Goal: Task Accomplishment & Management: Complete application form

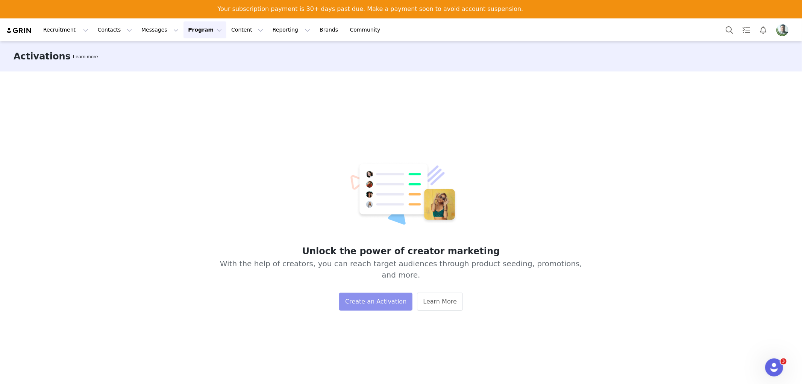
click at [371, 296] on button "Create an Activation" at bounding box center [375, 302] width 73 height 18
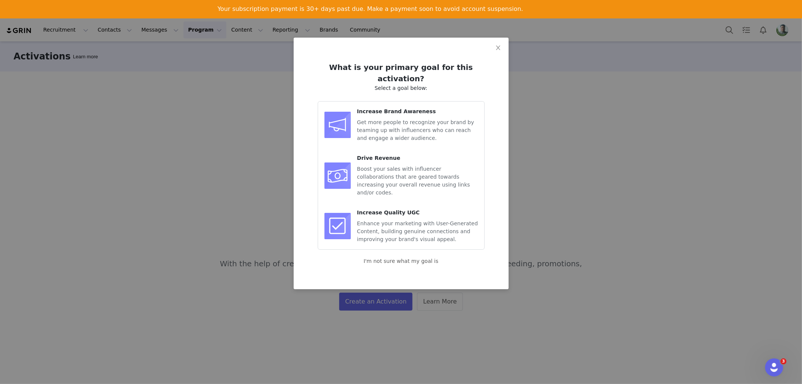
click at [404, 119] on span "Get more people to recognize your brand by teaming up with influencers who can …" at bounding box center [415, 130] width 117 height 22
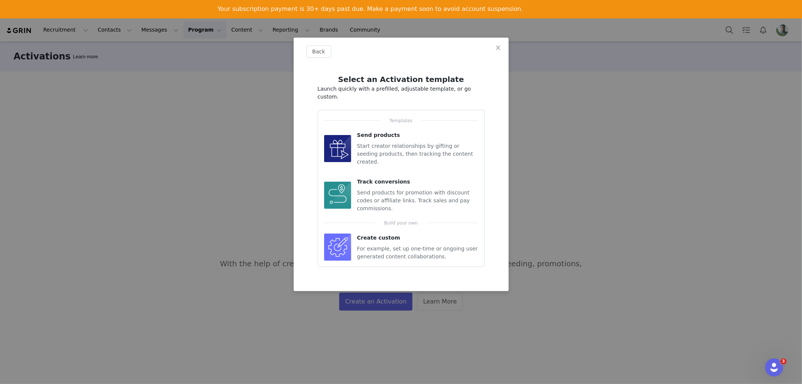
click at [449, 246] on span "For example, set up one-time or ongoing user generated content collaborations." at bounding box center [417, 253] width 121 height 14
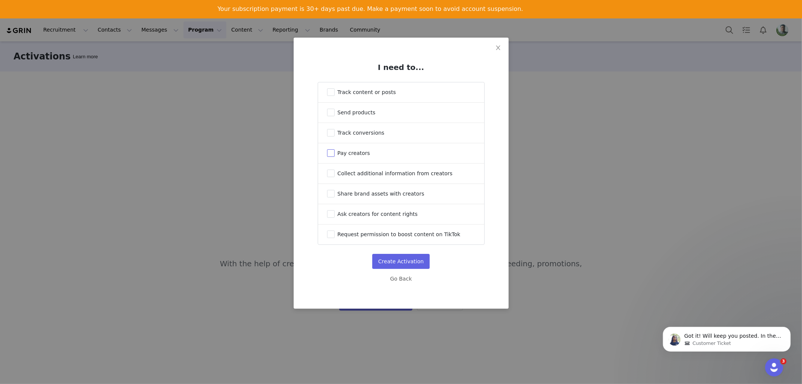
click at [346, 155] on span "Pay creators" at bounding box center [354, 153] width 33 height 6
click at [335, 155] on input "Pay creators" at bounding box center [331, 153] width 8 height 8
checkbox input "true"
click at [409, 265] on button "Create Activation" at bounding box center [401, 261] width 58 height 15
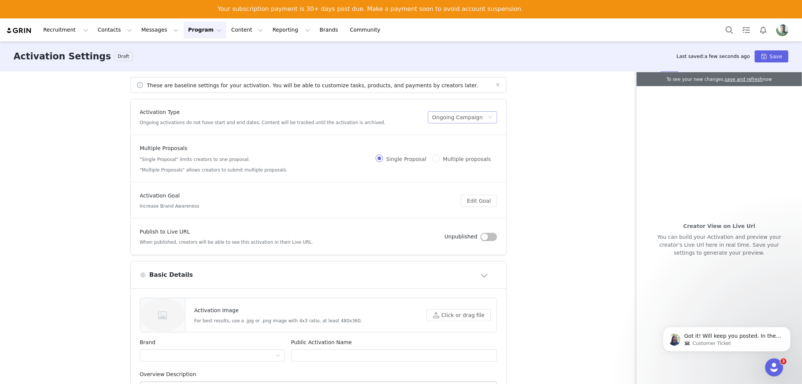
click at [456, 121] on div "Ongoing Campaign" at bounding box center [458, 117] width 51 height 11
click at [451, 119] on div "Ongoing Campaign" at bounding box center [458, 117] width 51 height 11
click at [544, 117] on div "These are baseline settings for your activation. You will be able to customize …" at bounding box center [401, 236] width 802 height 330
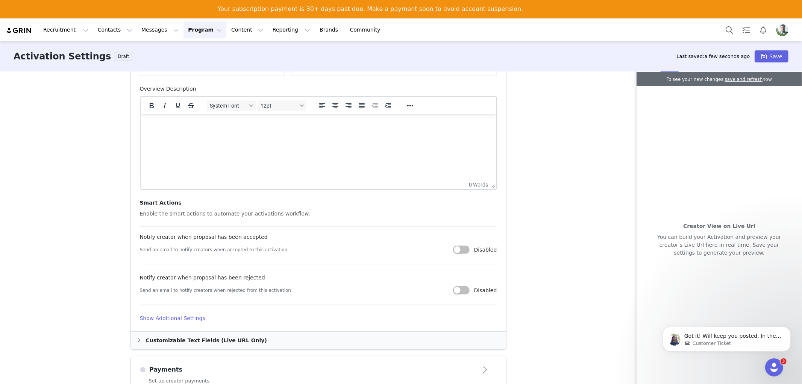
scroll to position [118, 0]
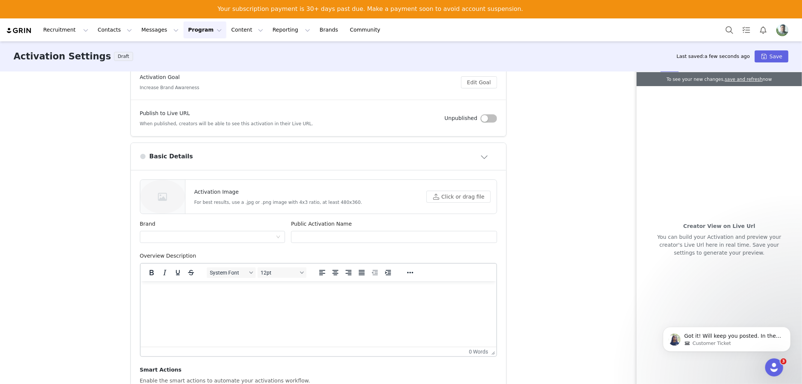
click at [482, 156] on button "Close module" at bounding box center [485, 156] width 23 height 12
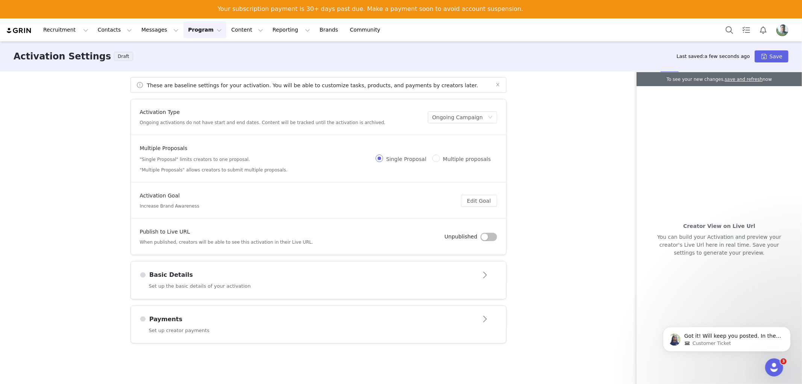
click at [334, 200] on div "Activation Goal Increase Brand Awareness" at bounding box center [301, 201] width 322 height 18
click at [310, 206] on div "Activation Goal Increase Brand Awareness" at bounding box center [301, 201] width 322 height 18
click at [349, 229] on div "Publish to Live URL When published, creators will be able to see this activatio…" at bounding box center [292, 237] width 305 height 18
click at [476, 203] on button "Edit Goal" at bounding box center [479, 201] width 36 height 12
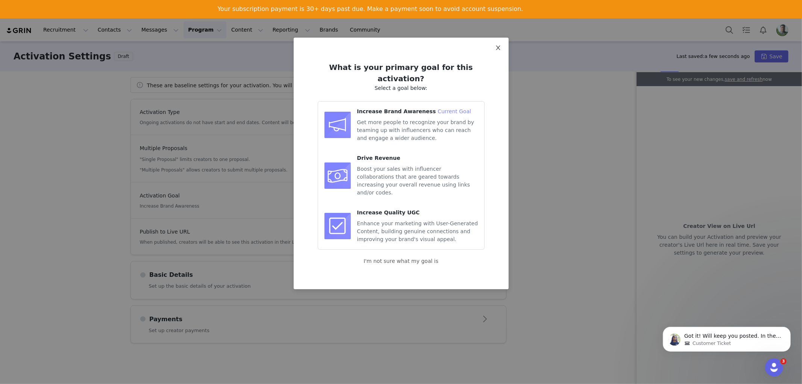
click at [501, 47] on icon "icon: close" at bounding box center [498, 48] width 6 height 6
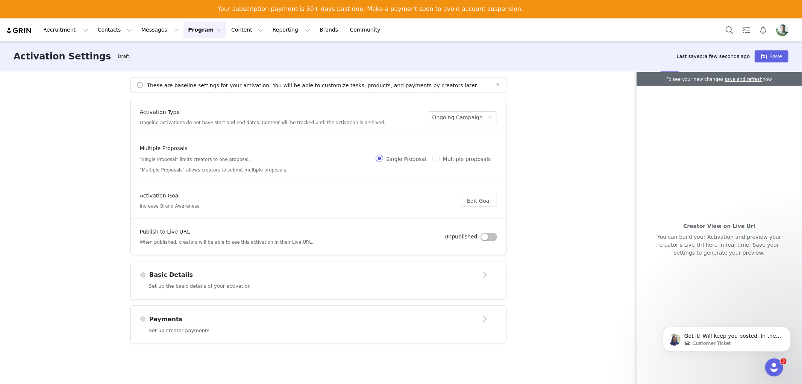
click at [488, 236] on button "button" at bounding box center [489, 237] width 17 height 8
click at [483, 274] on button "Open module" at bounding box center [485, 275] width 23 height 12
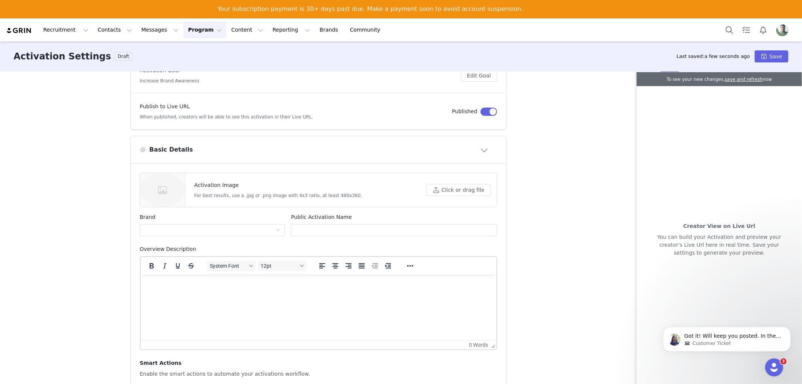
scroll to position [167, 0]
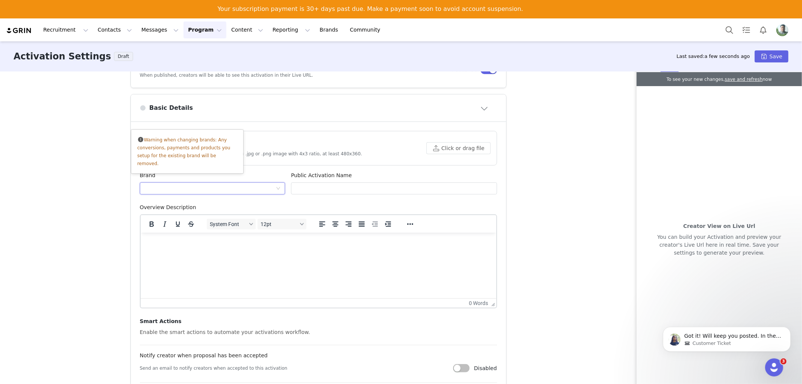
click at [205, 187] on div at bounding box center [210, 188] width 132 height 11
click at [194, 186] on div at bounding box center [210, 188] width 132 height 11
click at [276, 185] on div at bounding box center [213, 188] width 146 height 12
click at [314, 204] on div "Overview Description" at bounding box center [318, 208] width 357 height 11
click at [316, 188] on input "text" at bounding box center [394, 188] width 206 height 12
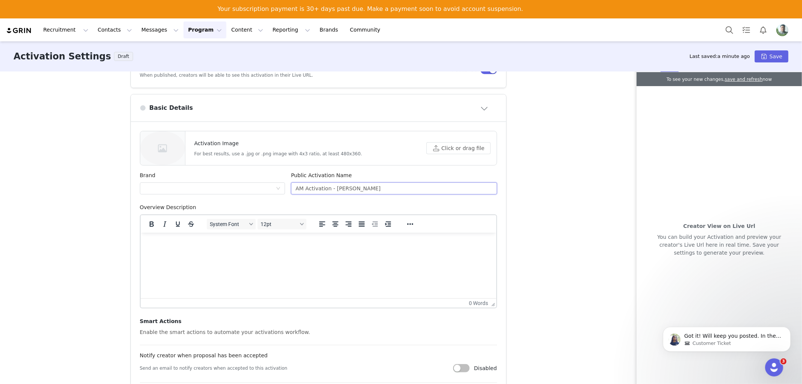
type input "AM Activation - [PERSON_NAME]"
click at [424, 210] on div "Overview Description" at bounding box center [318, 208] width 357 height 11
click at [566, 169] on div "These are baseline settings for your activation. You will be able to customize …" at bounding box center [401, 236] width 802 height 330
click at [765, 54] on button "Save" at bounding box center [772, 56] width 34 height 12
click at [278, 187] on div at bounding box center [213, 188] width 146 height 12
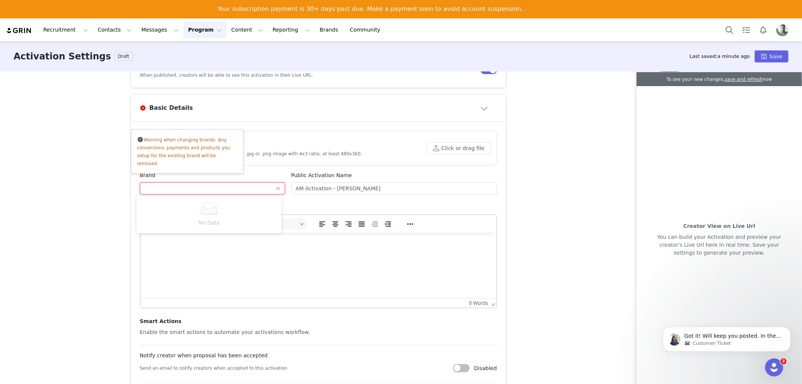
click at [332, 125] on article "Activation Image For best results, use a .jpg or .png image with 4x3 ratio, at …" at bounding box center [318, 286] width 375 height 328
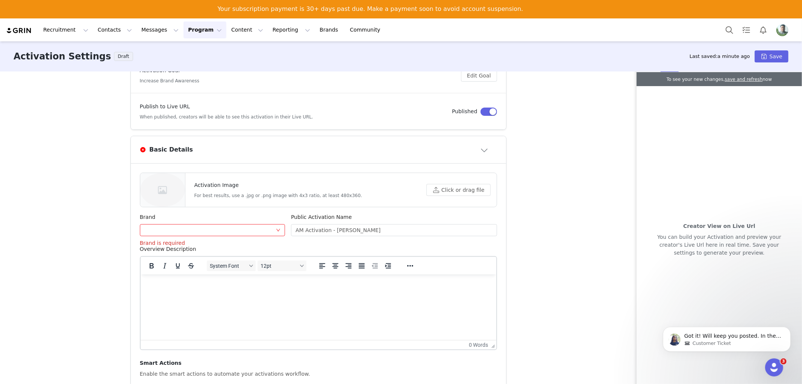
scroll to position [84, 0]
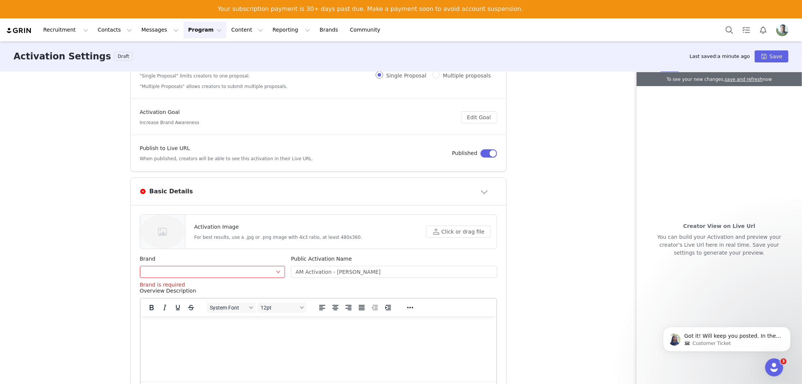
click at [466, 190] on div "Basic Details" at bounding box center [306, 191] width 333 height 9
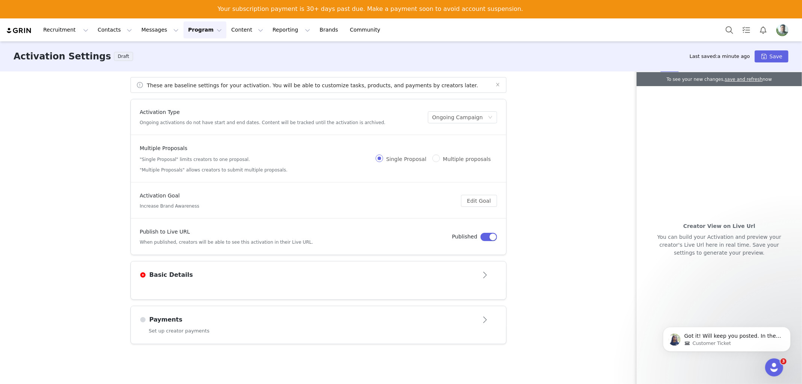
scroll to position [0, 0]
click at [486, 275] on button "Open module" at bounding box center [485, 275] width 23 height 12
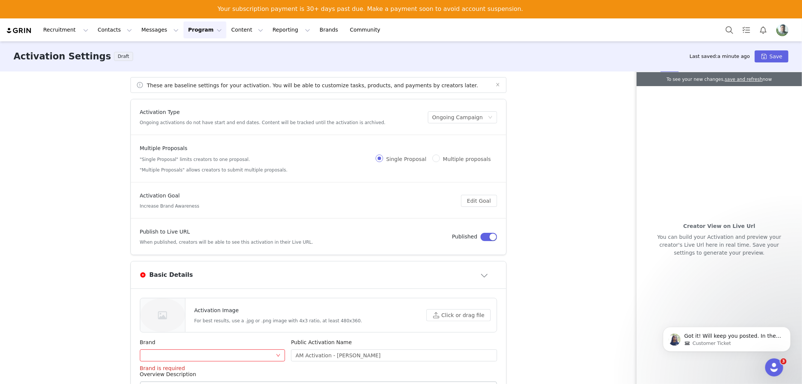
click at [548, 213] on div "These are baseline settings for your activation. You will be able to customize …" at bounding box center [401, 236] width 802 height 330
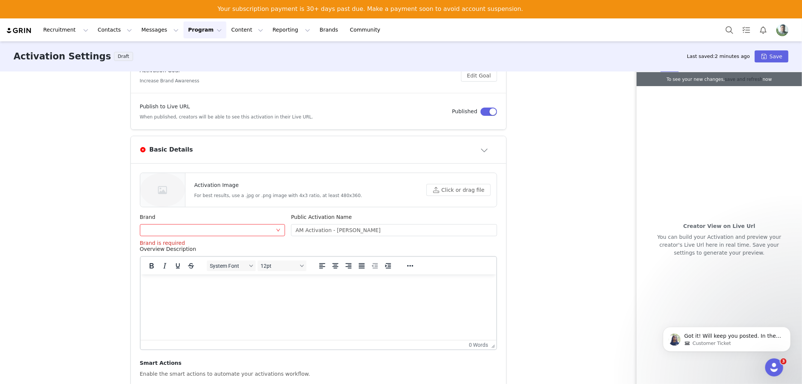
click at [736, 79] on link "save and refresh" at bounding box center [744, 79] width 38 height 5
click at [789, 329] on icon "Dismiss notification" at bounding box center [789, 328] width 4 height 4
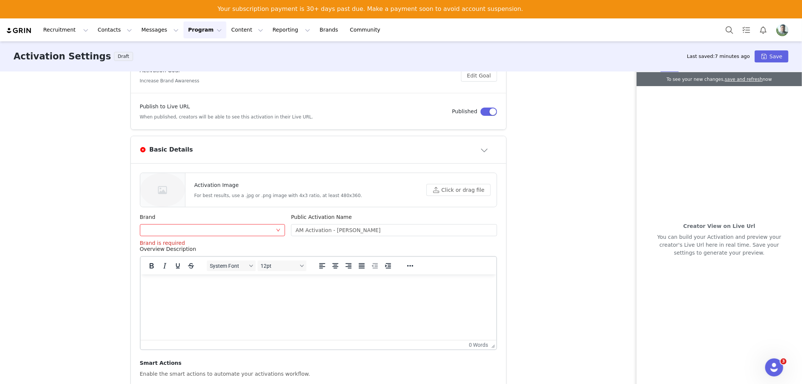
click at [194, 226] on div at bounding box center [210, 230] width 132 height 11
click at [356, 216] on div "Public Activation Name" at bounding box center [394, 218] width 206 height 11
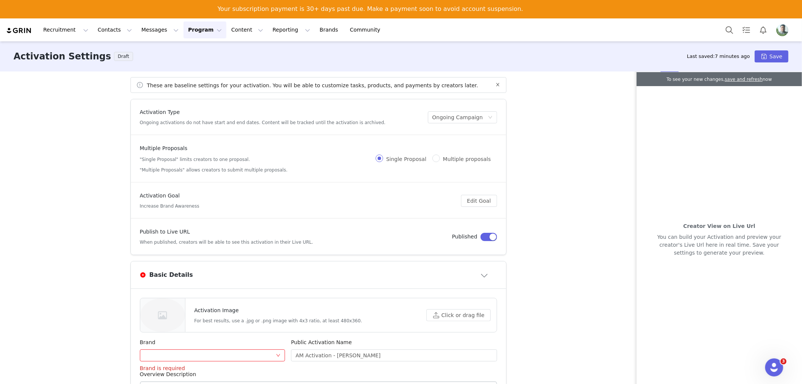
click at [496, 84] on icon "icon: close" at bounding box center [498, 84] width 5 height 5
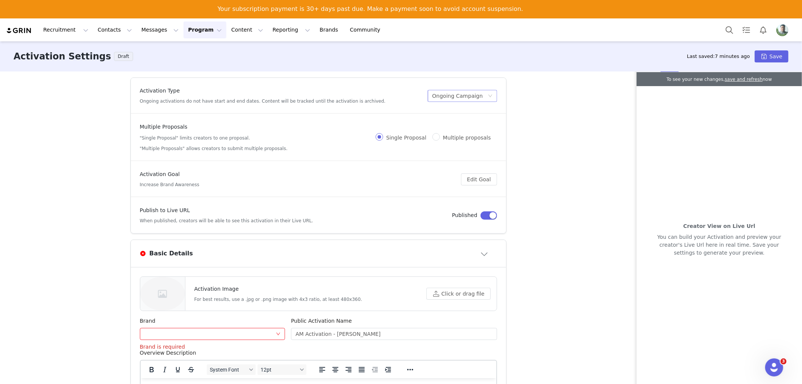
click at [471, 96] on div "Ongoing Campaign" at bounding box center [458, 95] width 51 height 11
click at [448, 125] on li "Scheduled Campaign" at bounding box center [456, 123] width 75 height 12
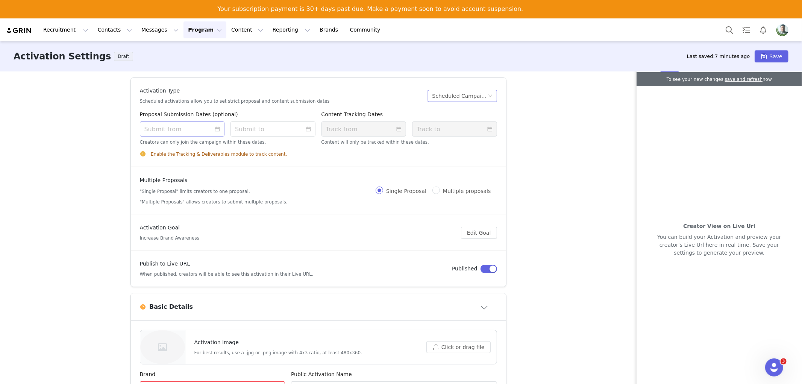
click at [215, 128] on icon "icon: calendar" at bounding box center [217, 128] width 5 height 5
drag, startPoint x: 214, startPoint y: 129, endPoint x: 223, endPoint y: 129, distance: 9.0
click at [215, 129] on input at bounding box center [189, 127] width 97 height 8
click at [271, 127] on input at bounding box center [273, 128] width 85 height 15
click at [578, 179] on div "Activation Type Scheduled activations allow you to set strict proposal and cont…" at bounding box center [401, 236] width 802 height 330
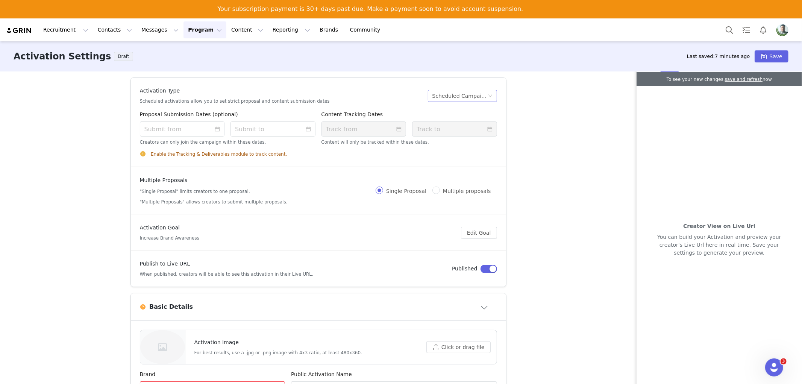
click at [444, 94] on div "Scheduled Campaign" at bounding box center [460, 95] width 55 height 11
click at [443, 111] on li "Ongoing Campaign" at bounding box center [456, 111] width 75 height 12
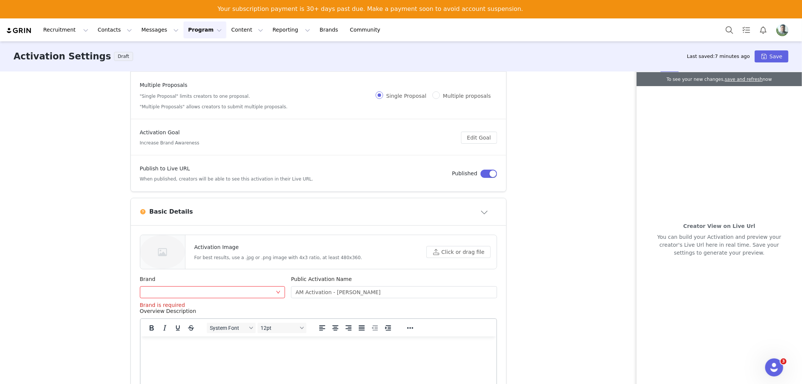
scroll to position [84, 0]
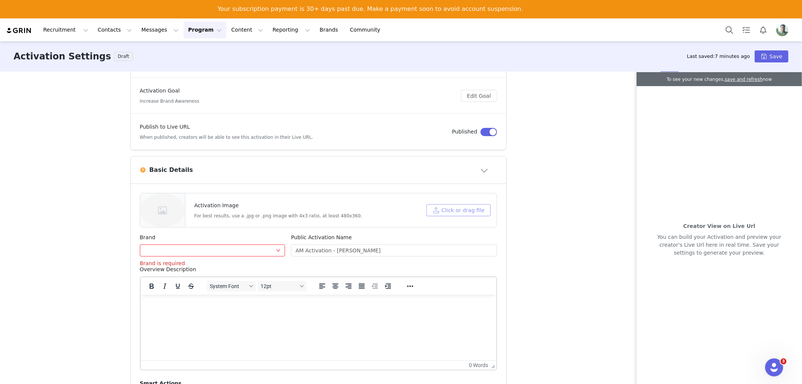
click at [452, 212] on button "Click or drag file" at bounding box center [459, 210] width 64 height 12
click at [444, 211] on button "Click or drag file" at bounding box center [459, 210] width 64 height 12
click at [277, 248] on div at bounding box center [213, 250] width 146 height 12
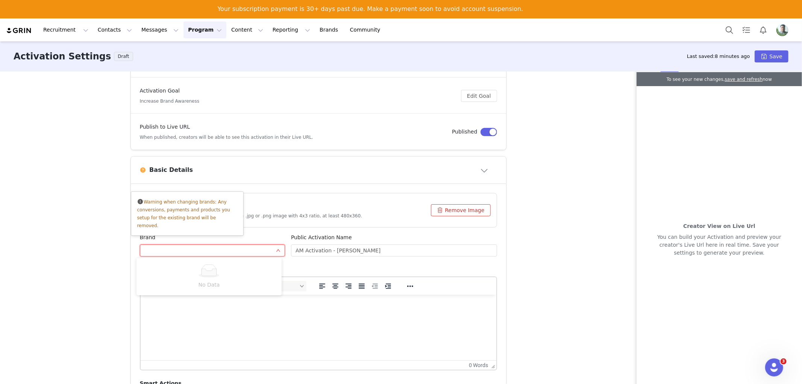
click at [179, 248] on div at bounding box center [210, 250] width 132 height 11
click at [183, 251] on div at bounding box center [210, 250] width 132 height 11
click at [217, 250] on div at bounding box center [210, 250] width 132 height 11
click at [276, 236] on div "Brand" at bounding box center [213, 239] width 146 height 11
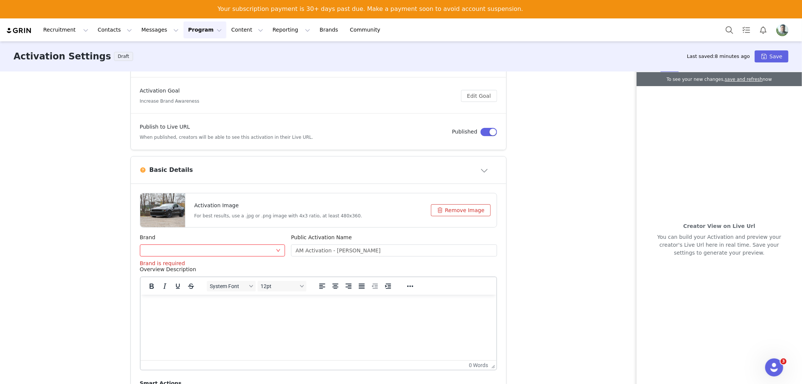
click at [276, 249] on icon "icon: down" at bounding box center [278, 250] width 4 height 3
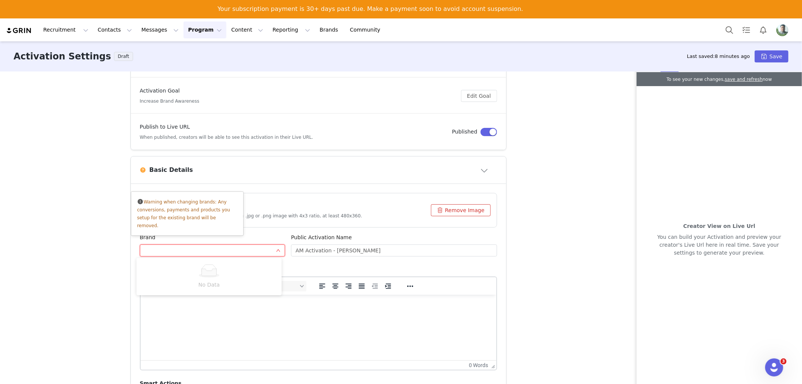
click at [266, 231] on form "Activation Image For best results, use a .jpg or .png image with 4x3 ratio, at …" at bounding box center [318, 339] width 357 height 293
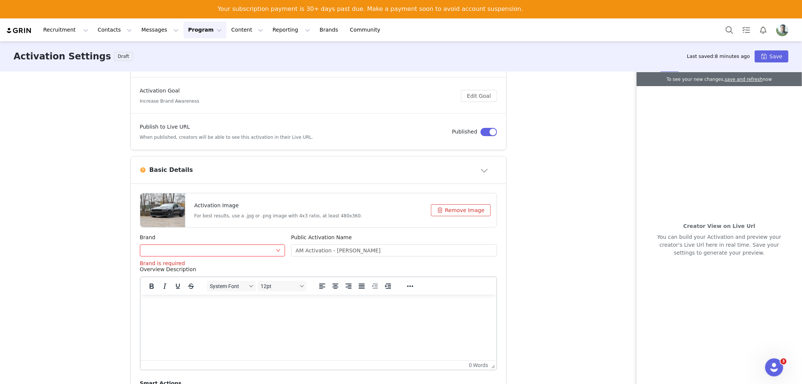
click at [197, 250] on div at bounding box center [210, 250] width 132 height 11
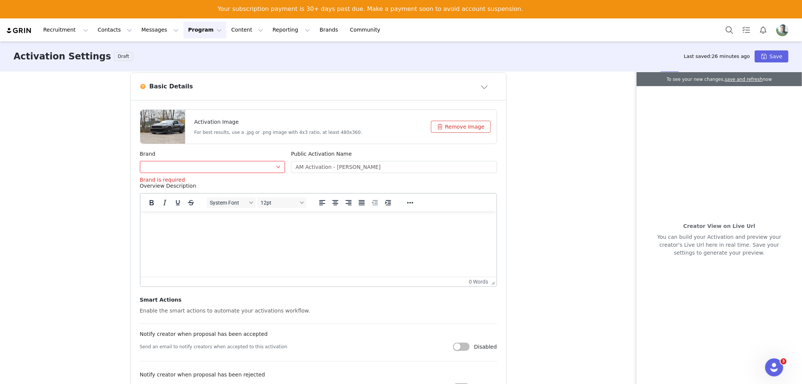
scroll to position [209, 0]
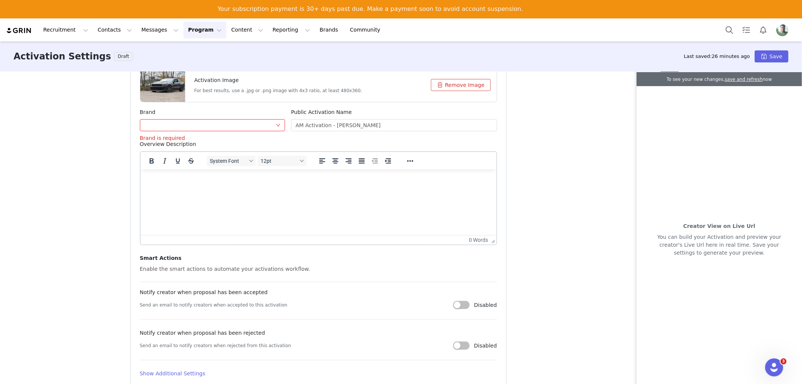
click at [550, 111] on div "Activation Type Ongoing activations do not have start and end dates. Content wi…" at bounding box center [401, 236] width 802 height 330
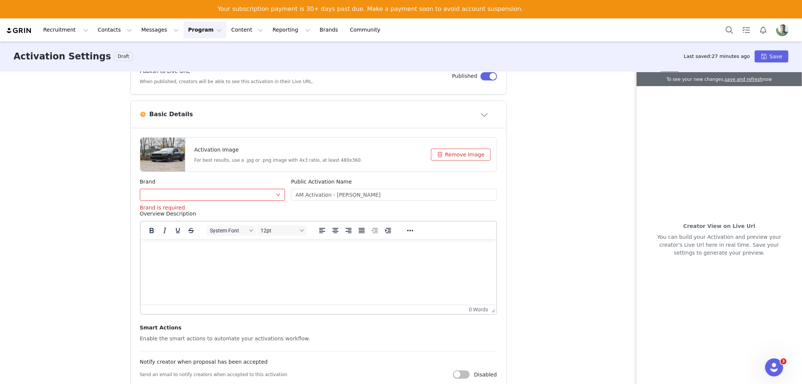
scroll to position [97, 0]
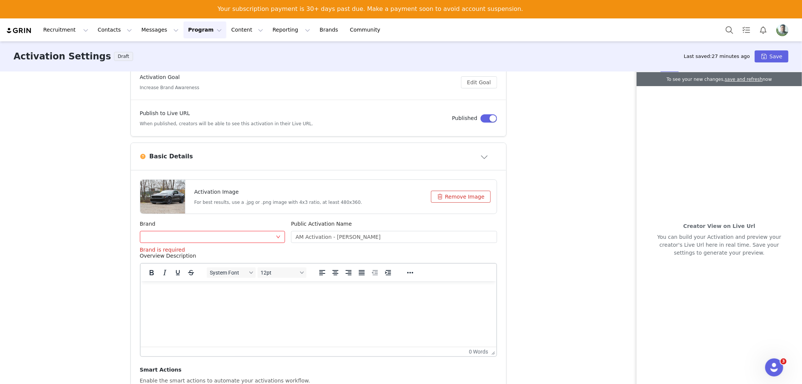
click at [198, 151] on div "Basic Details" at bounding box center [318, 156] width 357 height 12
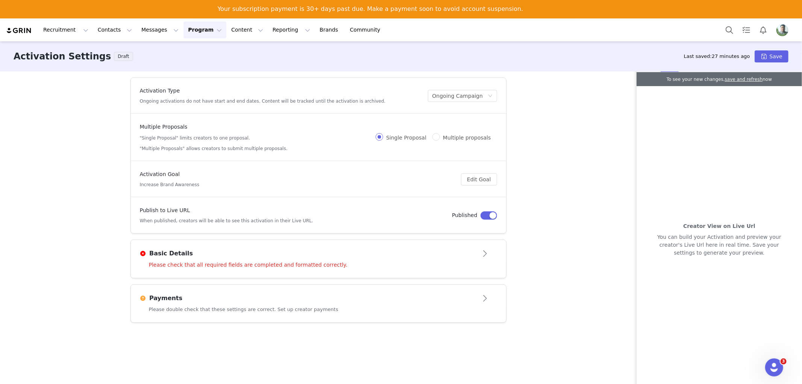
scroll to position [0, 0]
click at [255, 252] on div "Basic Details" at bounding box center [306, 253] width 333 height 9
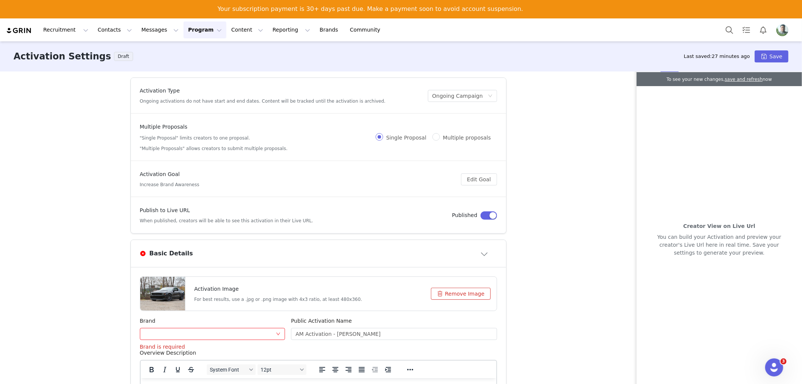
scroll to position [125, 0]
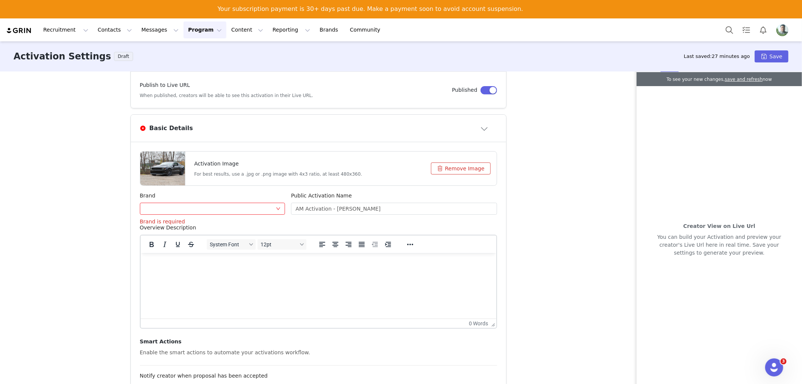
click at [231, 209] on div at bounding box center [210, 208] width 132 height 11
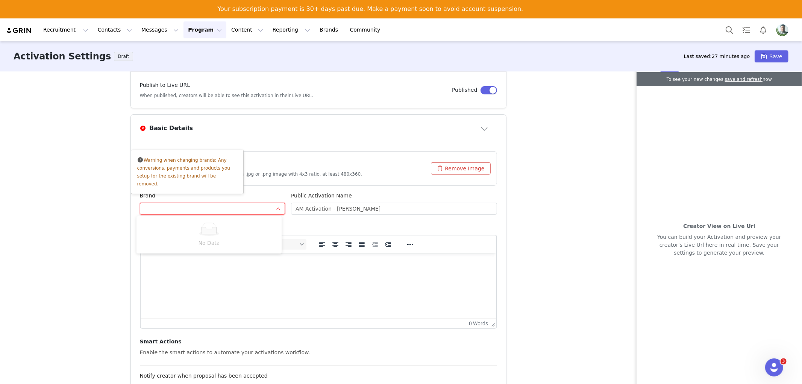
click at [231, 209] on div at bounding box center [210, 208] width 132 height 11
click at [213, 220] on div "Brand is required" at bounding box center [213, 222] width 146 height 8
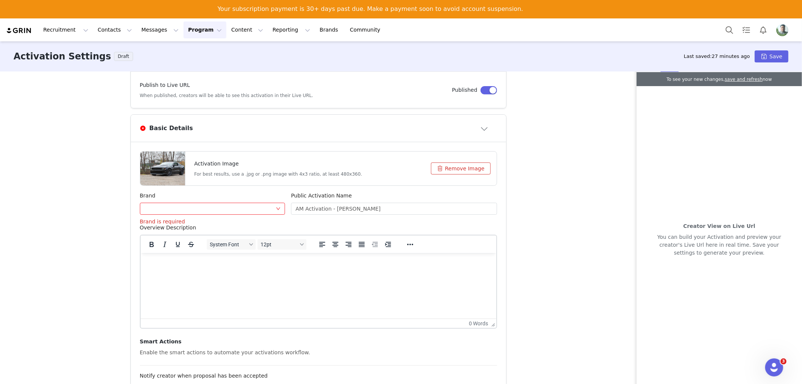
click at [337, 218] on div "Public Activation Name AM Activation - [PERSON_NAME]" at bounding box center [394, 208] width 212 height 32
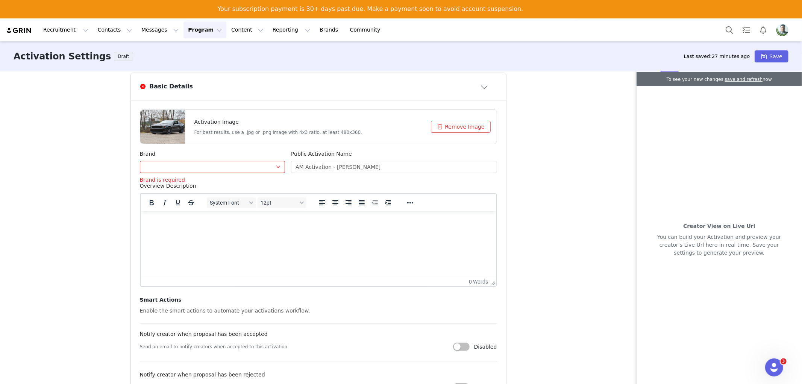
scroll to position [264, 0]
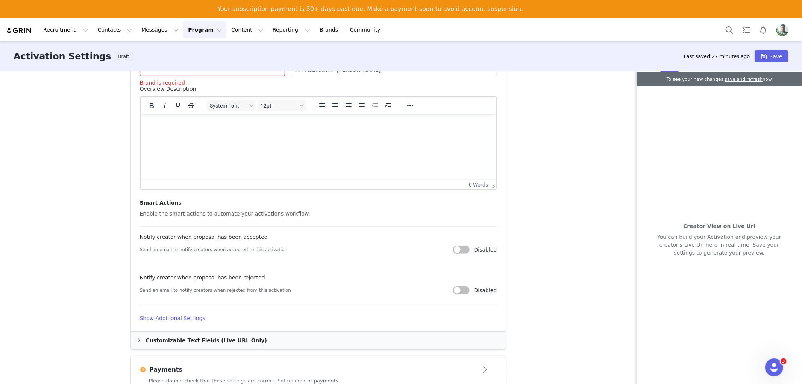
click at [232, 204] on div "Smart Actions Enable the smart actions to automate your activations workflow. N…" at bounding box center [318, 252] width 357 height 106
click at [205, 240] on div "Notify creator when proposal has been accepted" at bounding box center [318, 238] width 357 height 11
click at [175, 319] on h4 "Show Additional Settings" at bounding box center [318, 318] width 357 height 8
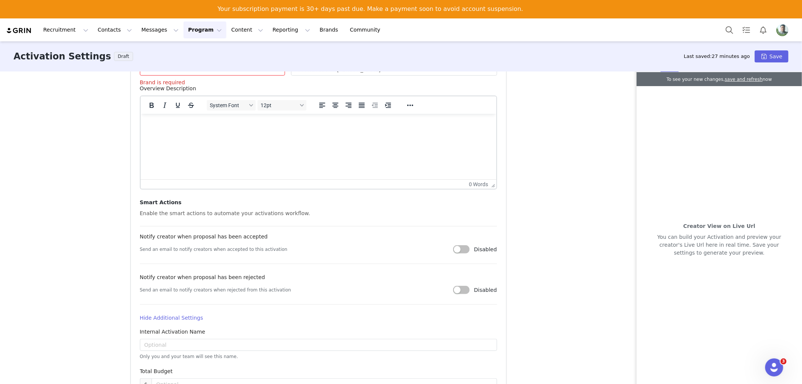
scroll to position [342, 0]
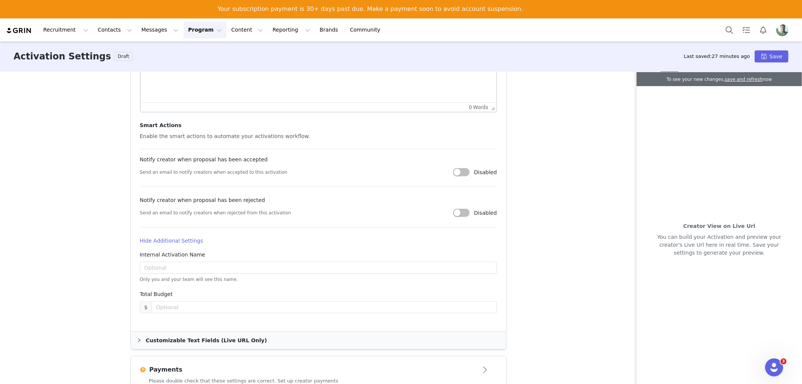
click at [393, 367] on div "Payments" at bounding box center [306, 369] width 333 height 9
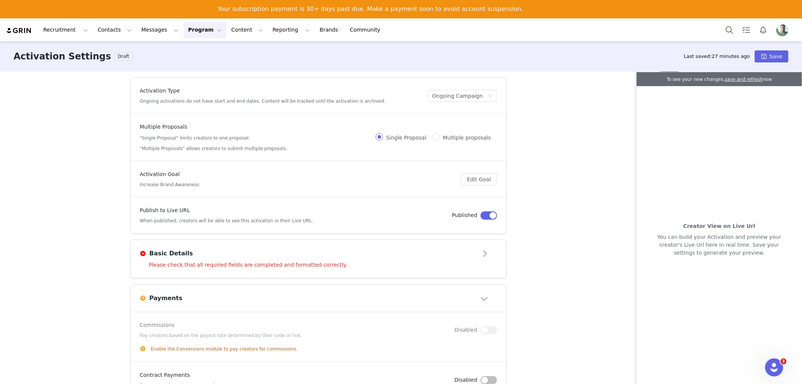
scroll to position [23, 0]
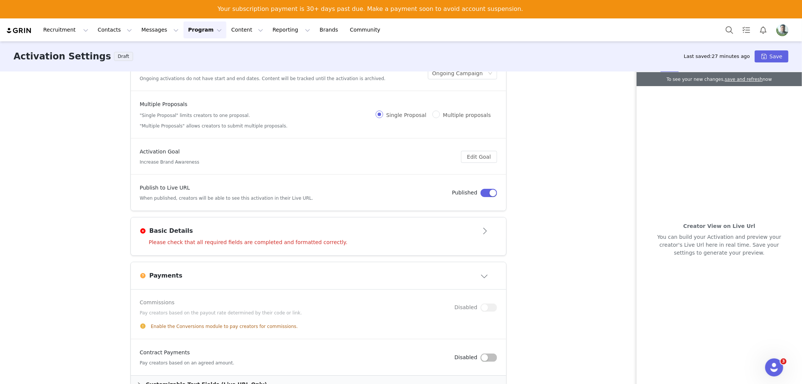
click at [407, 270] on div "Payments" at bounding box center [318, 276] width 357 height 12
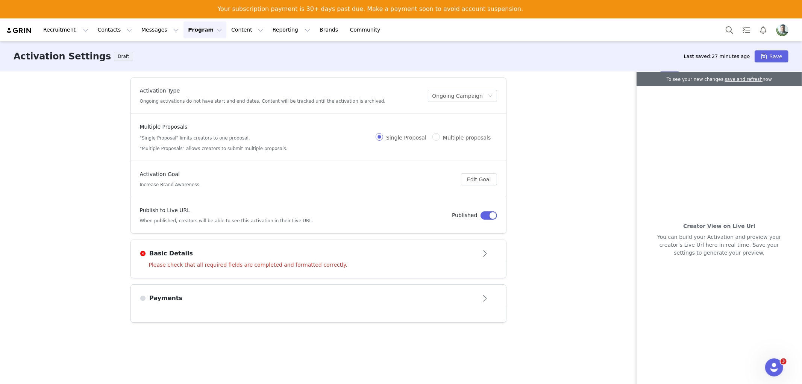
scroll to position [0, 0]
click at [395, 307] on div "Set up creator payments" at bounding box center [318, 314] width 375 height 17
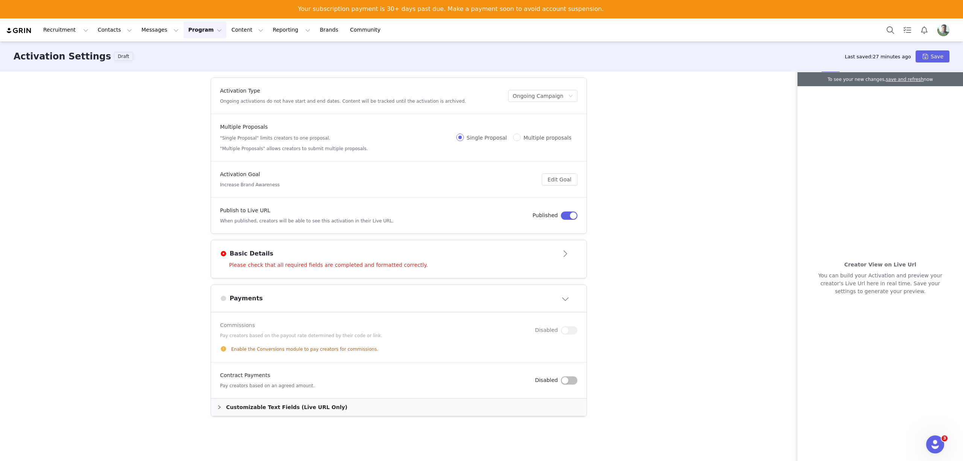
click at [566, 381] on button "button" at bounding box center [569, 380] width 17 height 8
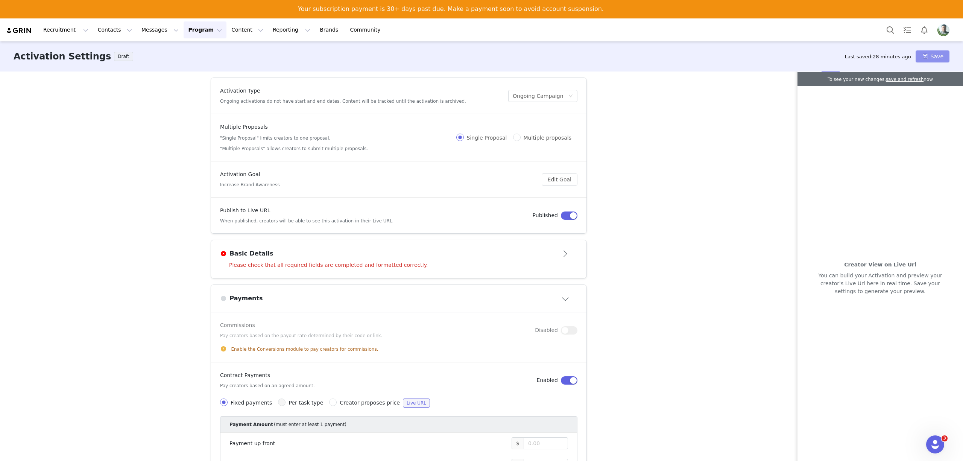
click at [802, 57] on button "Save" at bounding box center [933, 56] width 34 height 12
click at [509, 261] on article "Basic Details" at bounding box center [398, 250] width 375 height 21
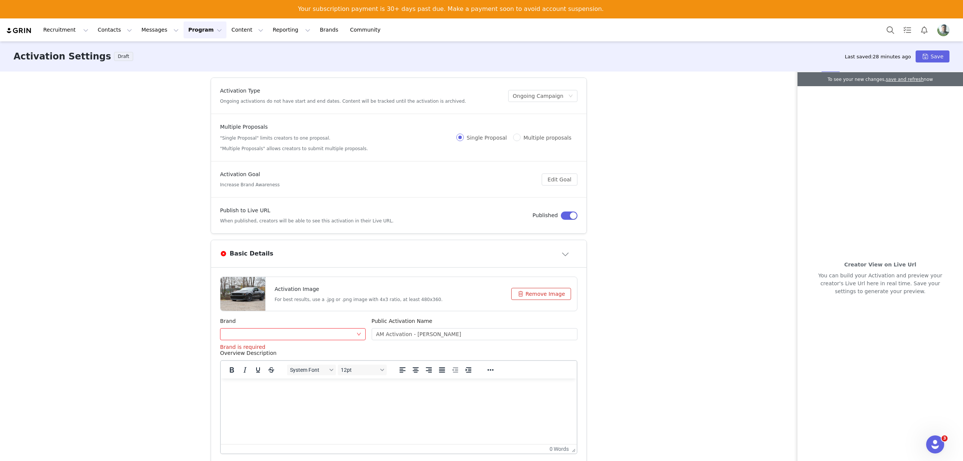
scroll to position [150, 0]
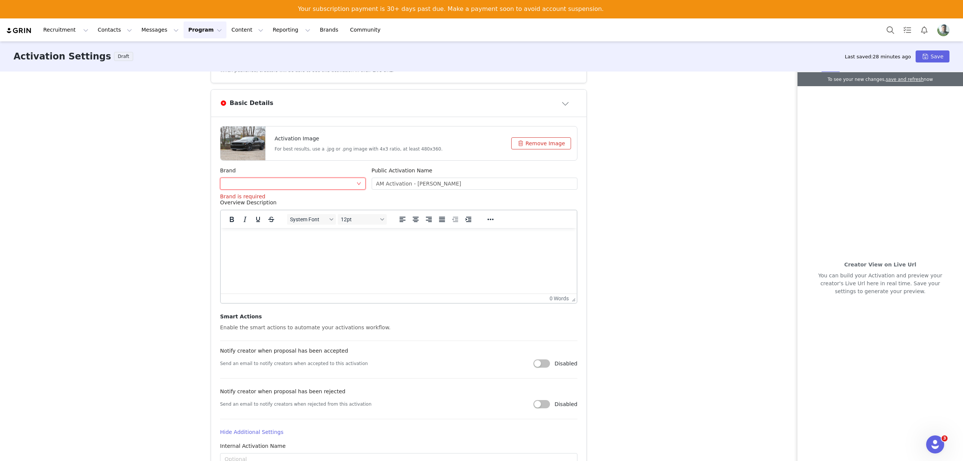
click at [289, 184] on div at bounding box center [291, 183] width 132 height 11
click at [606, 188] on div "Activation Type Ongoing activations do not have start and end dates. Content wi…" at bounding box center [481, 274] width 963 height 407
click at [606, 171] on div "Activation Type Ongoing activations do not have start and end dates. Content wi…" at bounding box center [481, 274] width 963 height 407
click at [802, 57] on button "Save" at bounding box center [933, 56] width 34 height 12
click at [184, 26] on button "Program Program" at bounding box center [205, 29] width 43 height 17
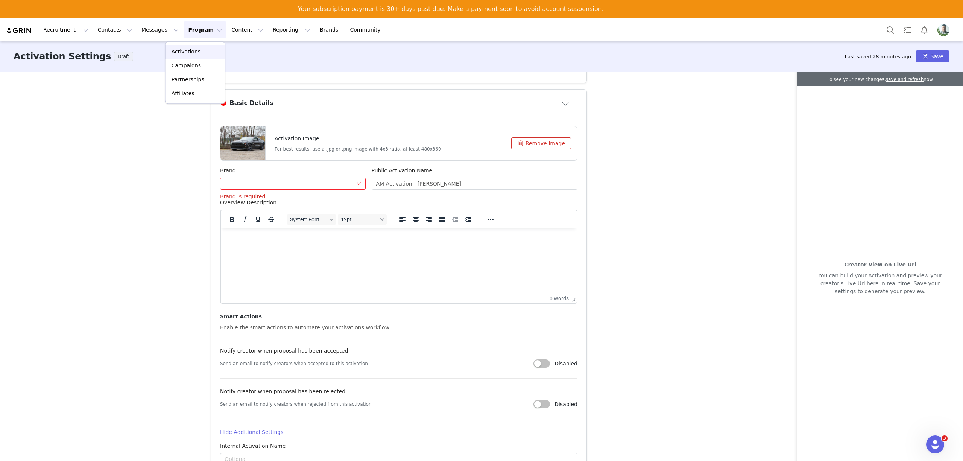
click at [179, 54] on p "Activations" at bounding box center [186, 52] width 29 height 8
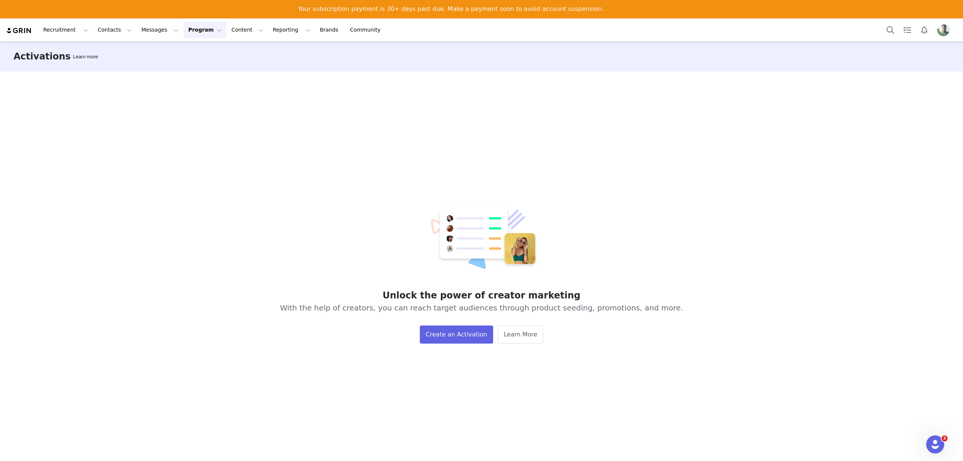
click at [367, 153] on div "Unlock the power of creator marketing With the help of creators, you can reach …" at bounding box center [481, 274] width 963 height 407
click at [451, 333] on button "Create an Activation" at bounding box center [456, 334] width 73 height 18
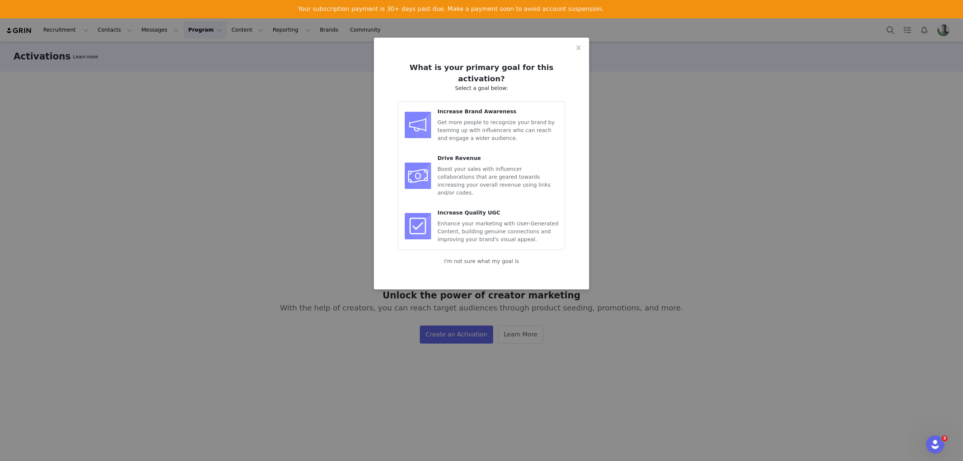
click at [454, 119] on span "Get more people to recognize your brand by teaming up with influencers who can …" at bounding box center [495, 130] width 117 height 22
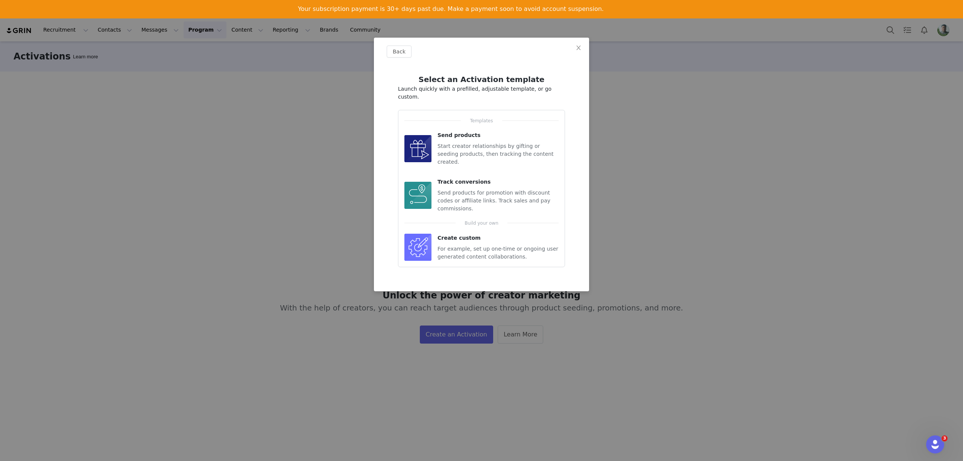
click at [459, 190] on span "Send products for promotion with discount codes or affiliate links. Track sales…" at bounding box center [493, 201] width 113 height 22
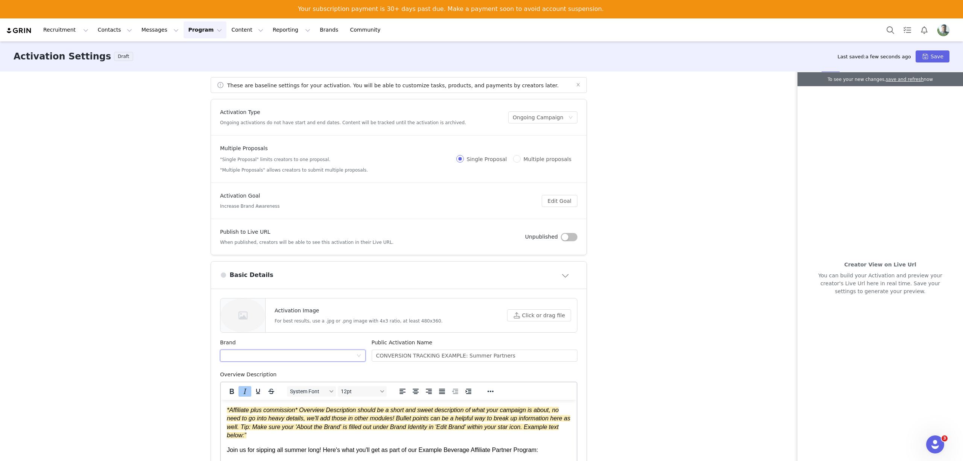
click at [315, 354] on div at bounding box center [291, 355] width 132 height 11
click at [320, 352] on div at bounding box center [291, 355] width 132 height 11
drag, startPoint x: 682, startPoint y: 216, endPoint x: 688, endPoint y: 214, distance: 6.1
click at [682, 217] on div "These are baseline settings for your activation. You will be able to customize …" at bounding box center [481, 274] width 963 height 407
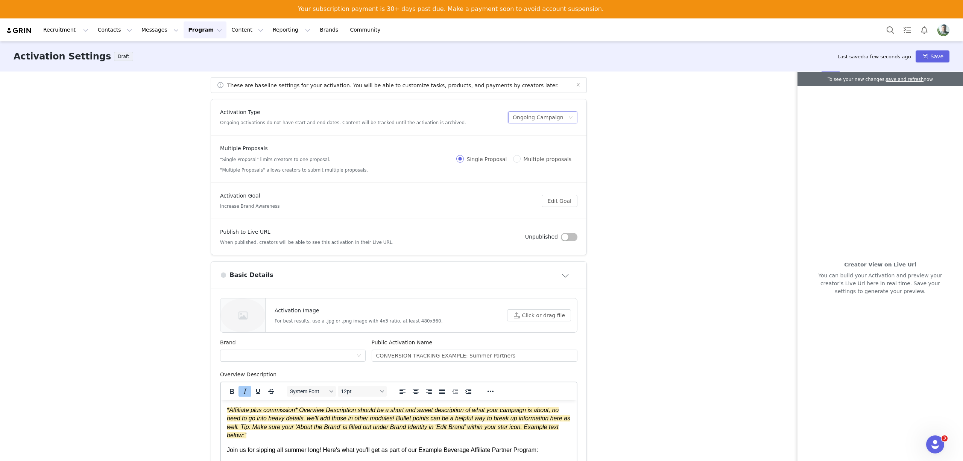
click at [538, 116] on div "Ongoing Campaign" at bounding box center [538, 117] width 51 height 11
click at [631, 123] on div "These are baseline settings for your activation. You will be able to customize …" at bounding box center [481, 274] width 963 height 407
click at [554, 204] on button "Edit Goal" at bounding box center [560, 201] width 36 height 12
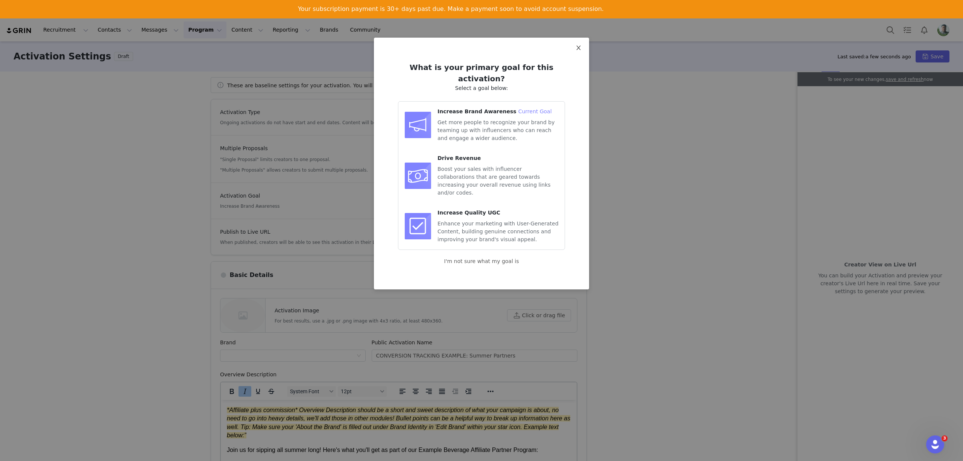
click at [582, 47] on span "Close" at bounding box center [578, 48] width 21 height 21
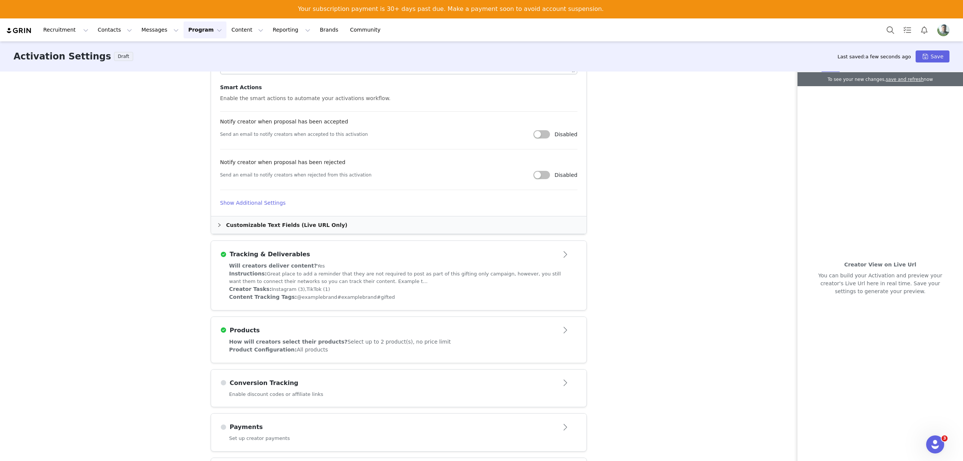
scroll to position [473, 0]
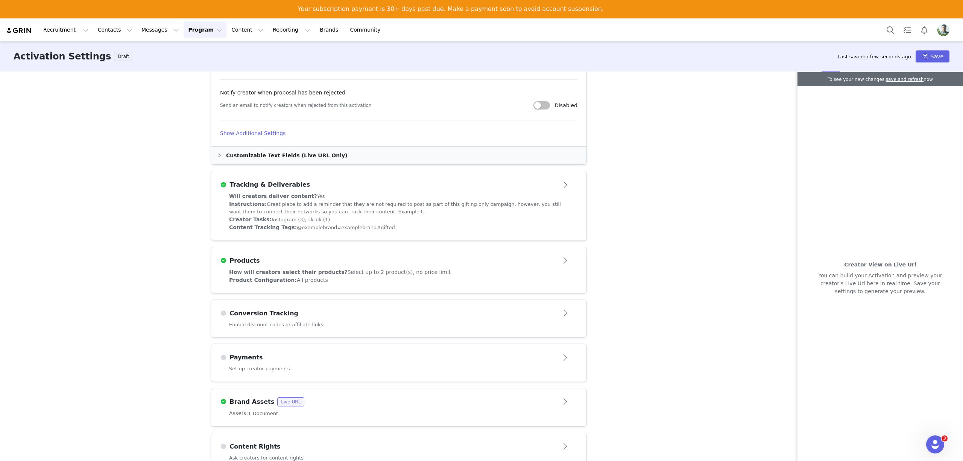
click at [184, 25] on button "Program Program" at bounding box center [205, 29] width 43 height 17
click at [177, 52] on p "Activations" at bounding box center [186, 52] width 29 height 8
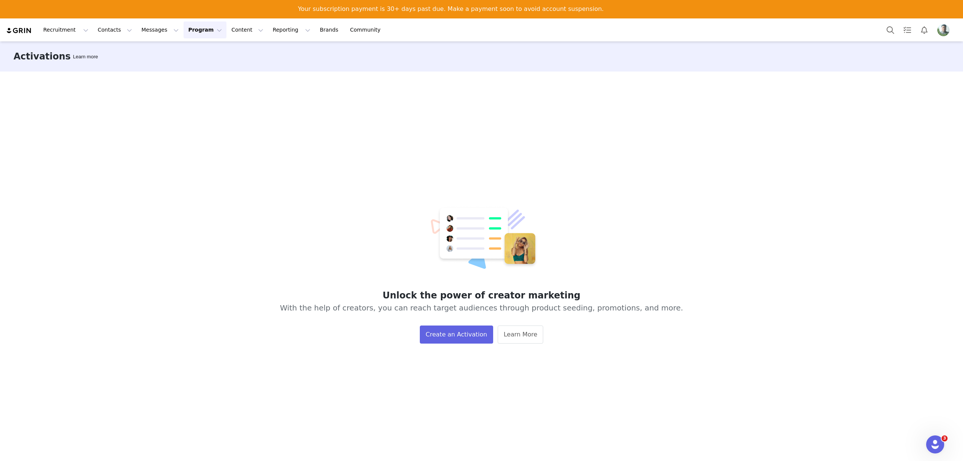
drag, startPoint x: 388, startPoint y: 156, endPoint x: 390, endPoint y: 163, distance: 7.0
click at [387, 159] on div "Unlock the power of creator marketing With the help of creators, you can reach …" at bounding box center [481, 274] width 963 height 407
click at [452, 336] on button "Create an Activation" at bounding box center [456, 334] width 73 height 18
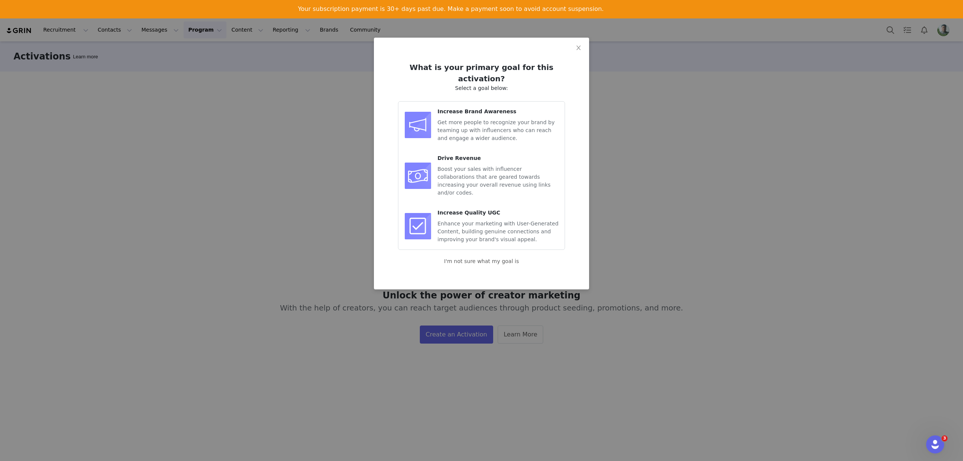
click at [473, 119] on span "Get more people to recognize your brand by teaming up with influencers who can …" at bounding box center [495, 130] width 117 height 22
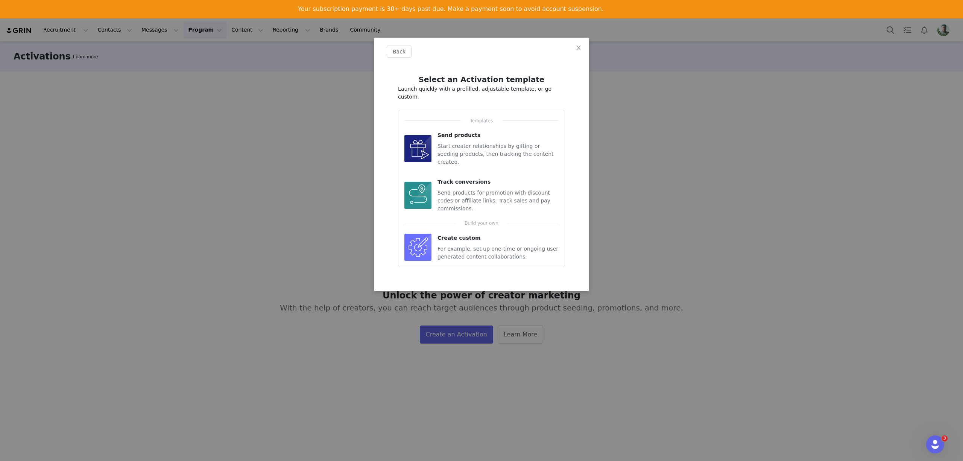
click at [449, 235] on span "Create custom" at bounding box center [458, 238] width 43 height 6
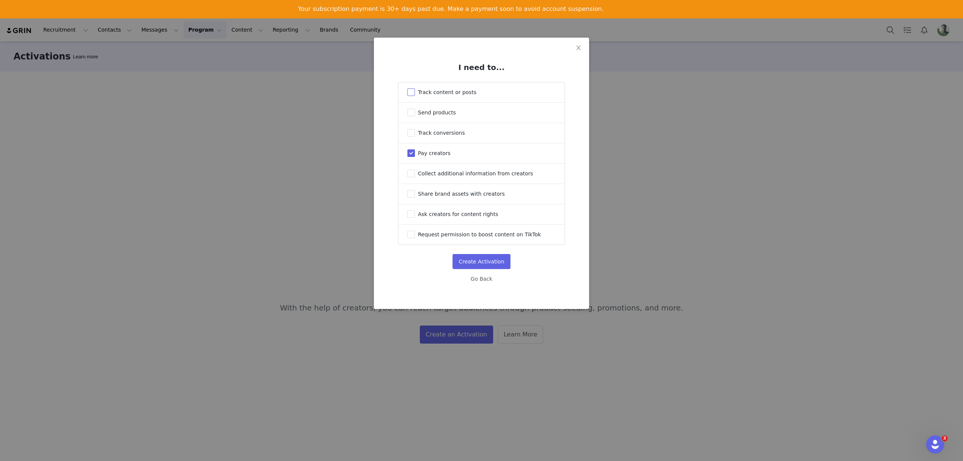
click at [426, 93] on span "Track content or posts" at bounding box center [447, 92] width 58 height 6
click at [415, 93] on input "Track content or posts" at bounding box center [411, 92] width 8 height 8
checkbox input "true"
click at [484, 260] on button "Create Activation" at bounding box center [482, 261] width 58 height 15
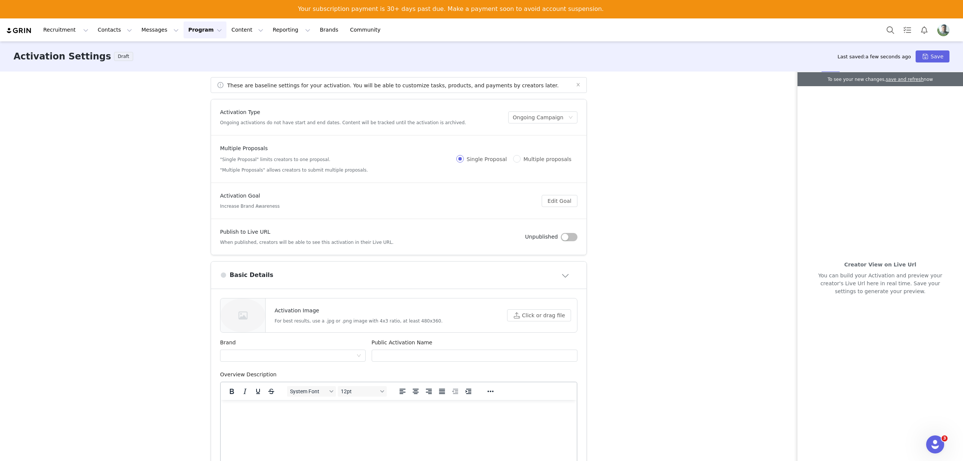
click at [802, 152] on div "Creator View on Live Url You can build your Activation and preview your creator…" at bounding box center [880, 278] width 166 height 384
click at [334, 199] on div "Activation Goal Increase Brand Awareness" at bounding box center [381, 201] width 322 height 18
click at [557, 200] on button "Edit Goal" at bounding box center [560, 201] width 36 height 12
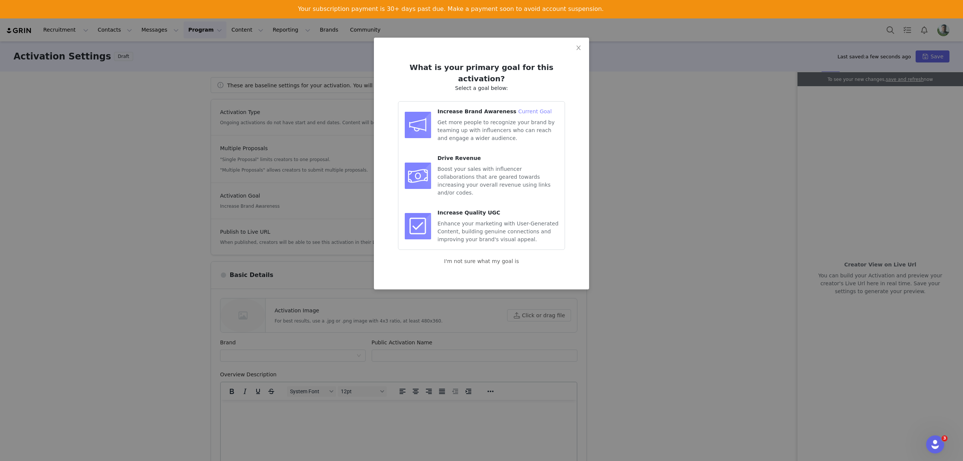
click at [709, 115] on div "What is your primary goal for this activation? Select a goal below: Increase Br…" at bounding box center [481, 230] width 963 height 461
click at [579, 48] on icon "icon: close" at bounding box center [578, 48] width 4 height 5
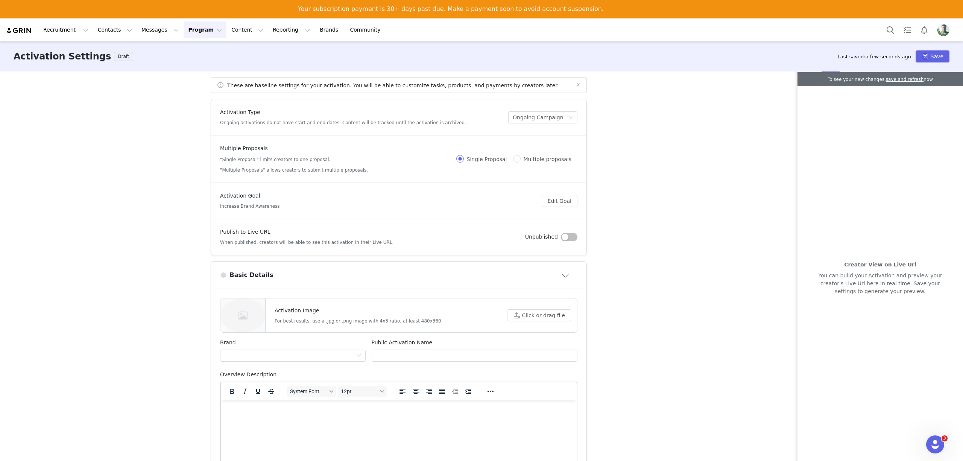
click at [563, 238] on button "button" at bounding box center [569, 237] width 17 height 8
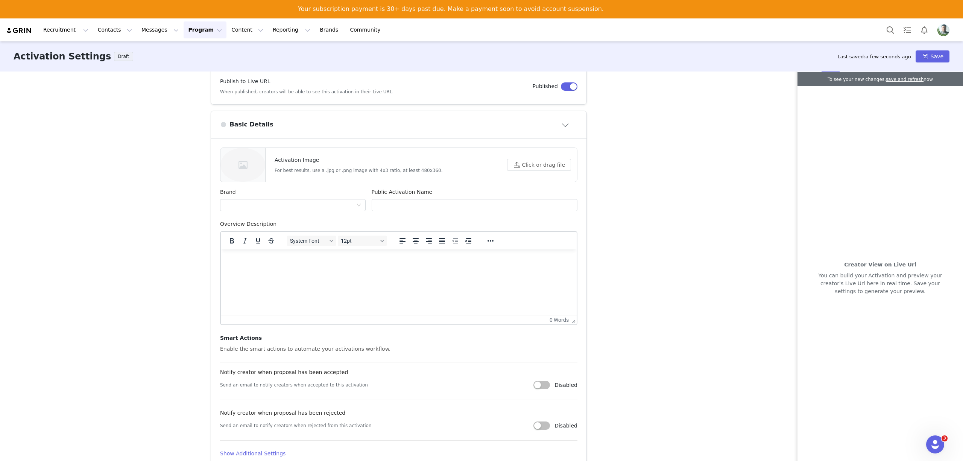
scroll to position [200, 0]
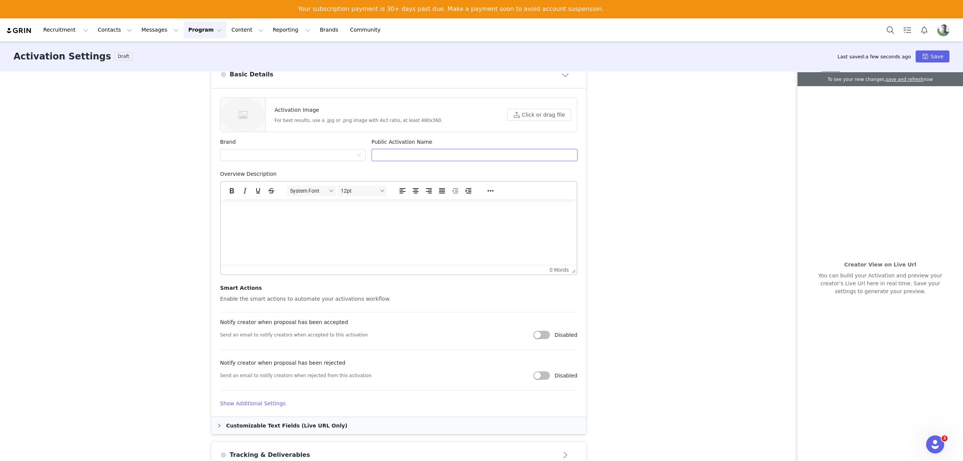
click at [410, 156] on input "text" at bounding box center [475, 155] width 206 height 12
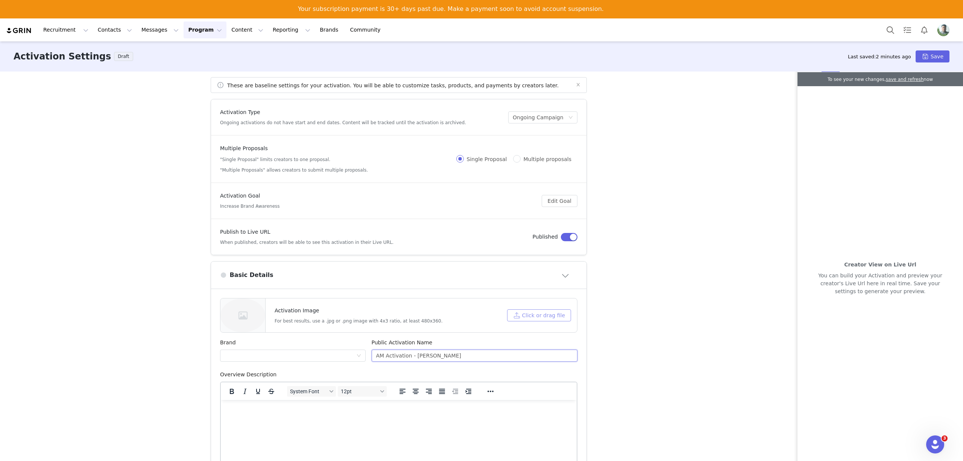
type input "AM Activation - [PERSON_NAME]"
click at [543, 315] on button "Click or drag file" at bounding box center [539, 315] width 64 height 12
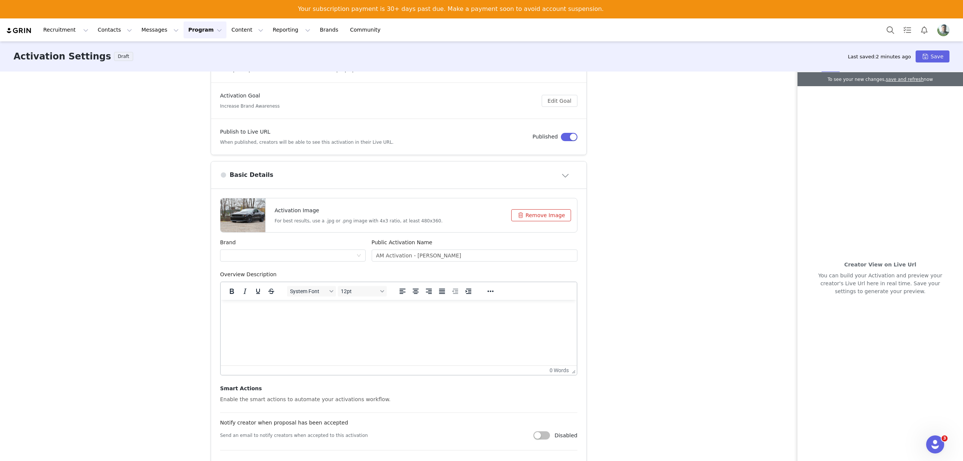
scroll to position [200, 0]
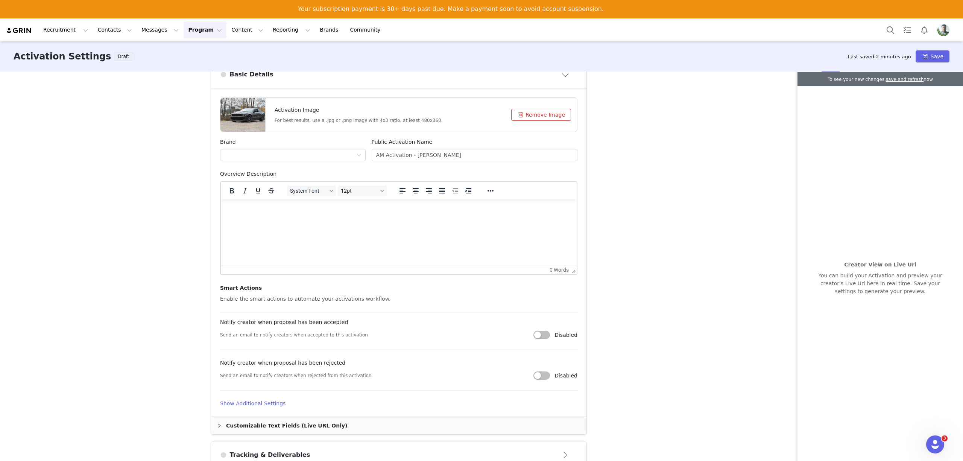
click at [264, 220] on html at bounding box center [399, 209] width 356 height 20
click at [686, 181] on div "These are baseline settings for your activation. You will be able to customize …" at bounding box center [481, 274] width 963 height 407
click at [802, 56] on button "Save" at bounding box center [933, 56] width 34 height 12
click at [301, 159] on div at bounding box center [291, 154] width 132 height 11
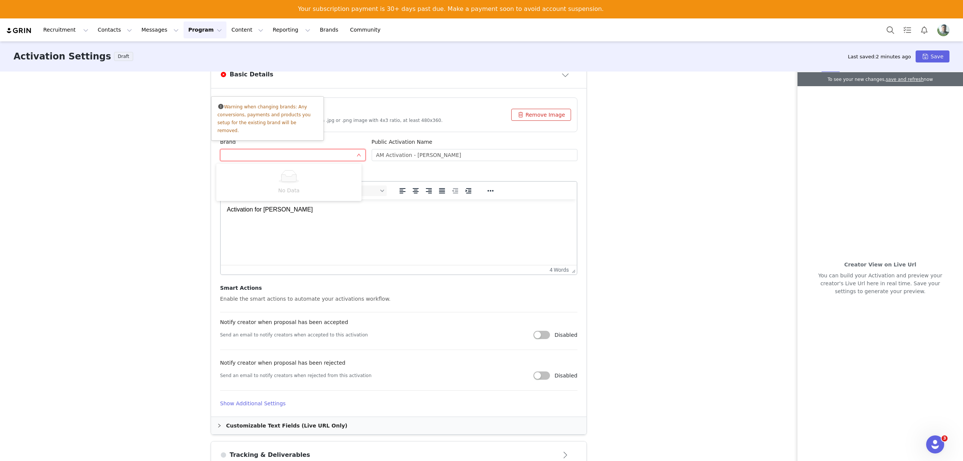
click at [217, 106] on span at bounding box center [220, 107] width 7 height 8
click at [284, 157] on div at bounding box center [291, 154] width 132 height 11
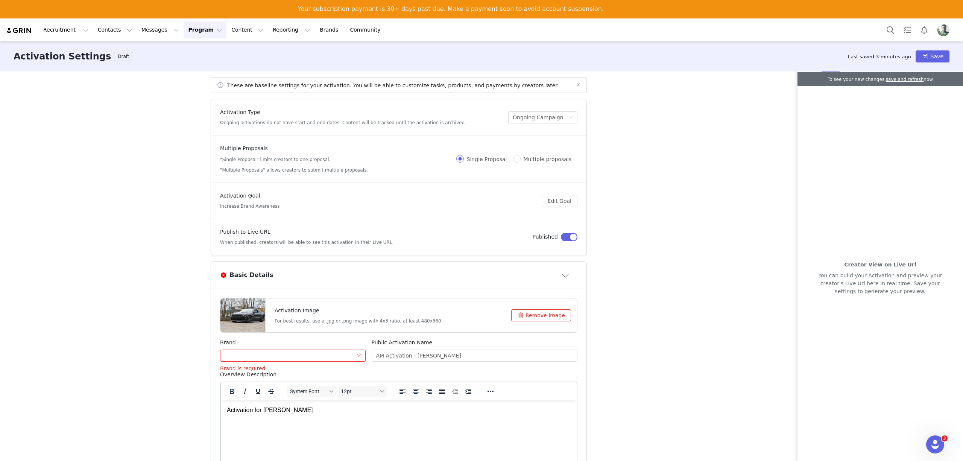
scroll to position [100, 0]
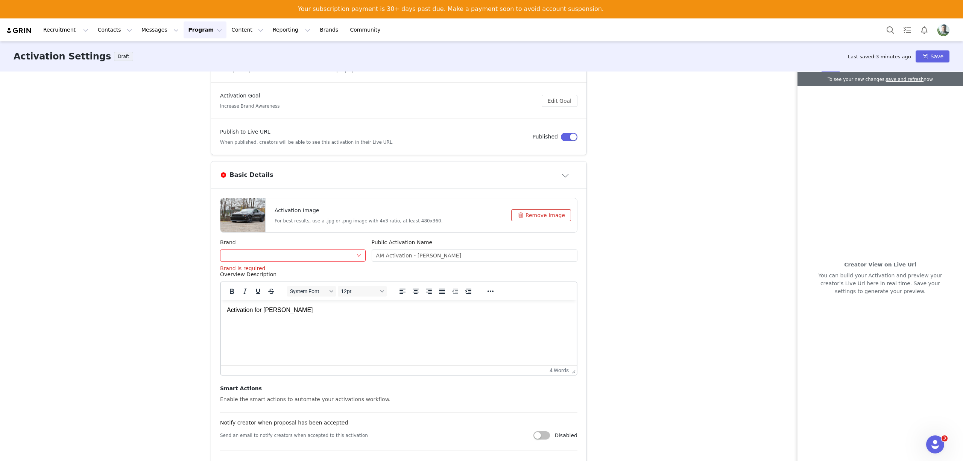
click at [302, 258] on div at bounding box center [291, 255] width 132 height 11
click at [285, 276] on icon at bounding box center [288, 278] width 15 height 7
click at [686, 246] on div "These are baseline settings for your activation. You will be able to customize …" at bounding box center [481, 274] width 963 height 407
click at [327, 255] on div at bounding box center [291, 255] width 132 height 11
click at [770, 215] on div "These are baseline settings for your activation. You will be able to customize …" at bounding box center [481, 274] width 963 height 407
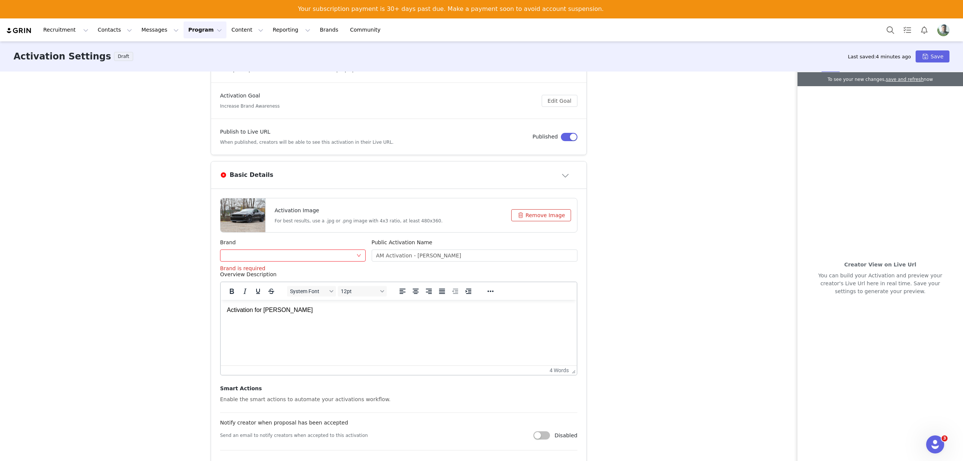
click at [336, 257] on div at bounding box center [291, 255] width 132 height 11
click at [285, 287] on p "No Data" at bounding box center [289, 290] width 136 height 8
click at [706, 197] on div "These are baseline settings for your activation. You will be able to customize …" at bounding box center [481, 274] width 963 height 407
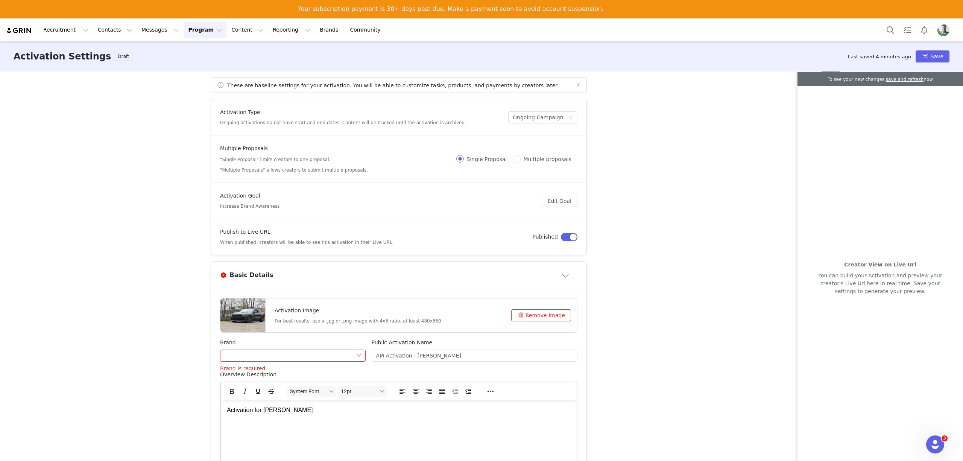
click at [337, 196] on div "Activation Goal Increase Brand Awareness" at bounding box center [381, 201] width 322 height 18
click at [559, 197] on button "Edit Goal" at bounding box center [560, 201] width 36 height 12
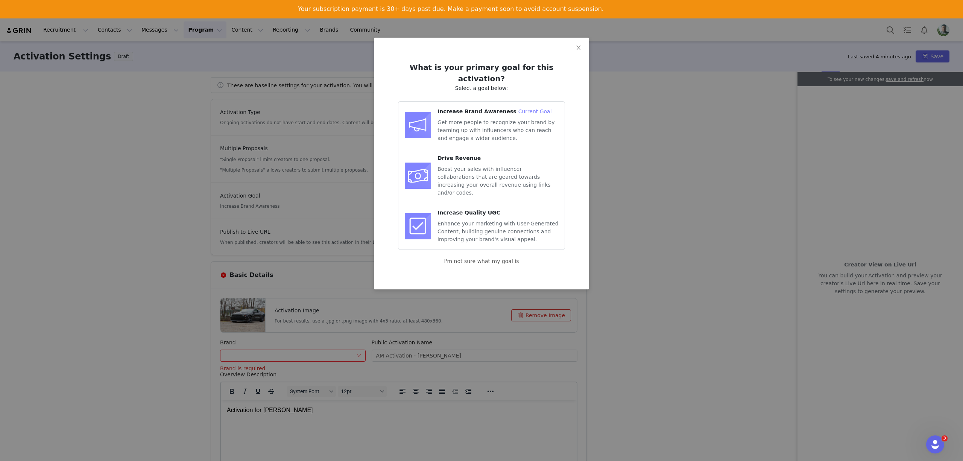
click at [710, 111] on div "What is your primary goal for this activation? Select a goal below: Increase Br…" at bounding box center [481, 230] width 963 height 461
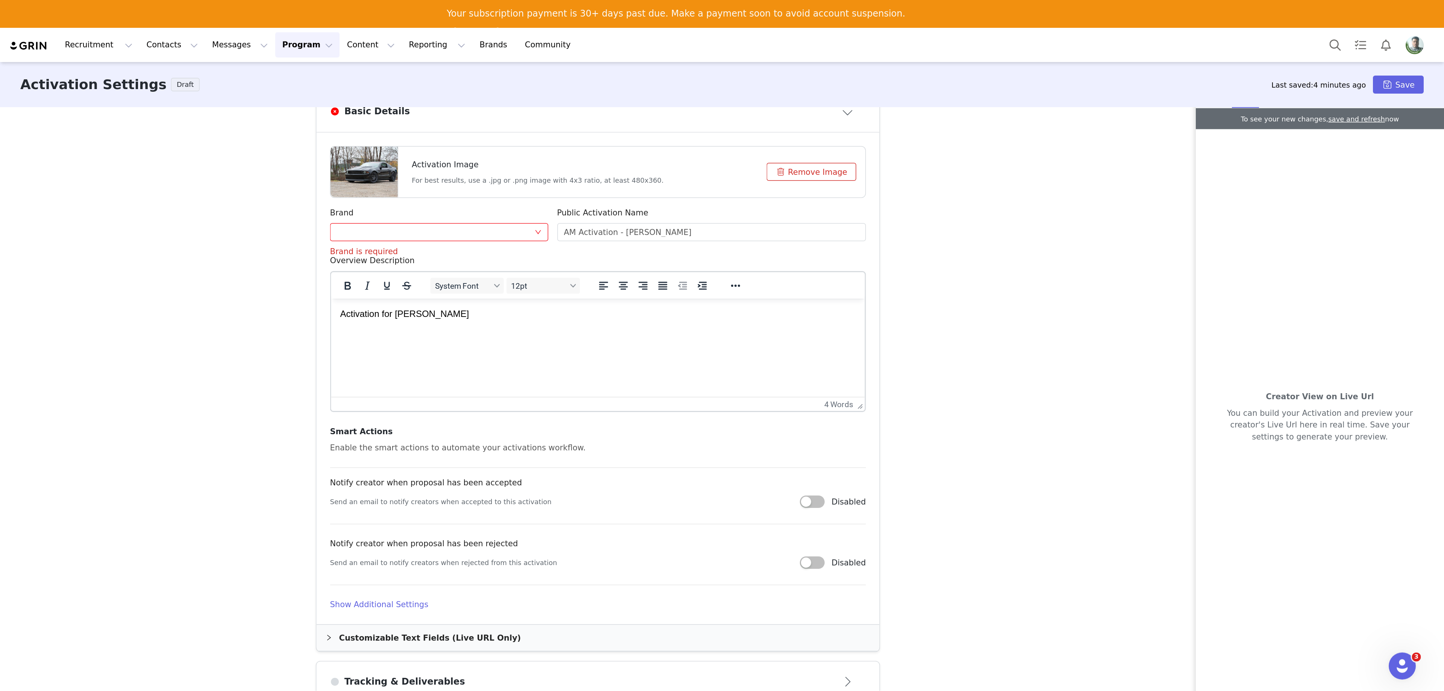
scroll to position [255, 0]
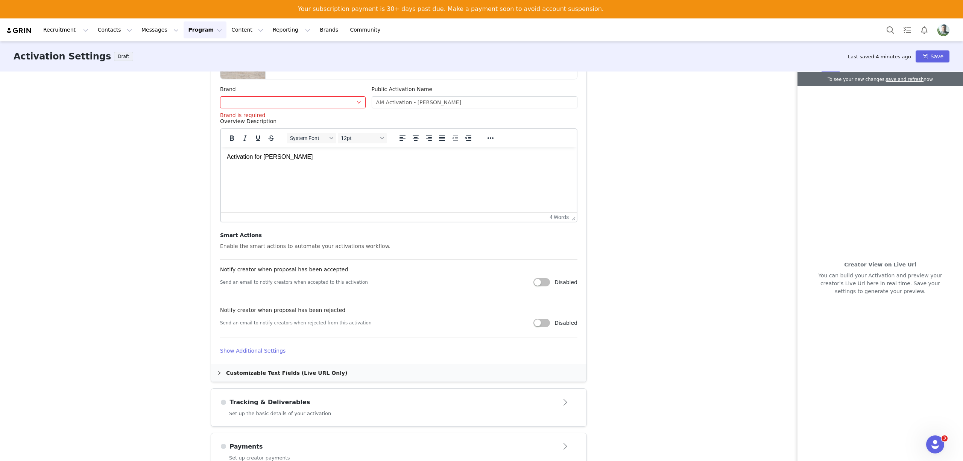
click at [319, 235] on div "Smart Actions Enable the smart actions to automate your activations workflow. N…" at bounding box center [398, 284] width 357 height 106
click at [298, 238] on div "Smart Actions Enable the smart actions to automate your activations workflow. N…" at bounding box center [398, 284] width 357 height 106
click at [281, 374] on div "Customizable Text Fields (Live URL Only)" at bounding box center [398, 372] width 375 height 17
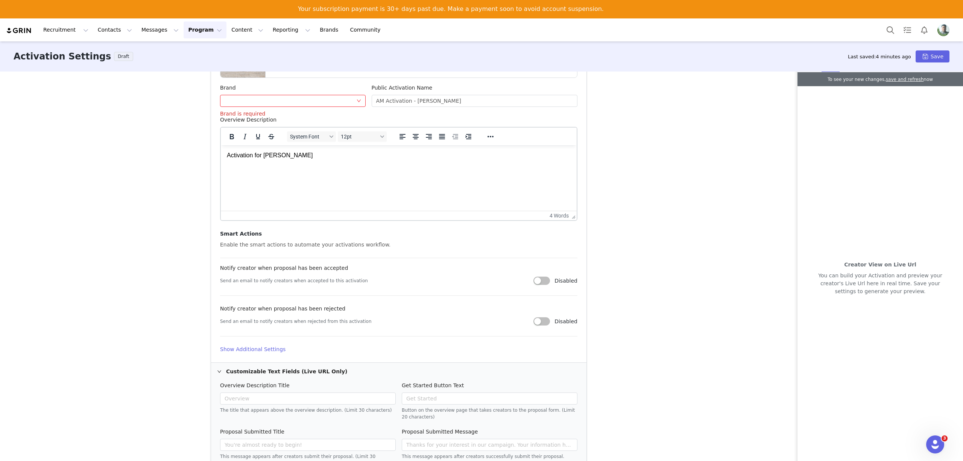
scroll to position [348, 0]
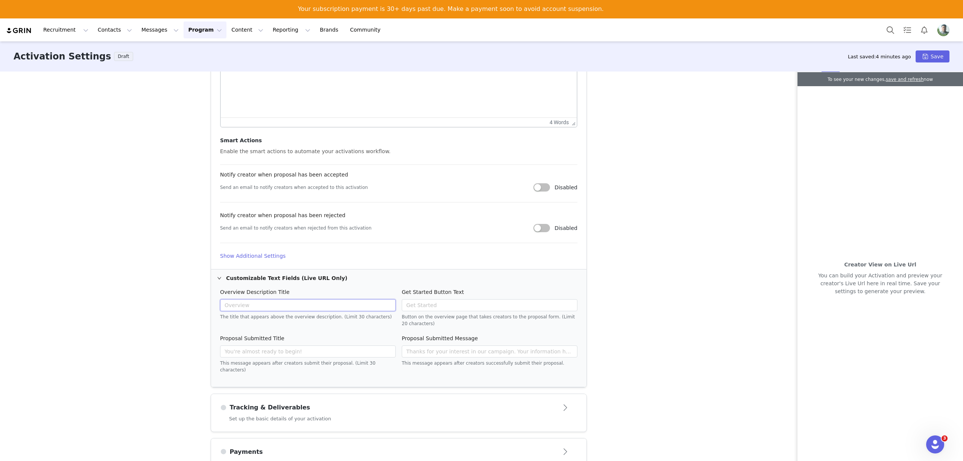
click at [283, 306] on input "text" at bounding box center [308, 305] width 176 height 12
type input "AM - [PERSON_NAME]"
click at [584, 327] on div "These are baseline settings for your activation. You will be able to customize …" at bounding box center [481, 274] width 963 height 407
click at [557, 384] on button "Open module" at bounding box center [565, 407] width 23 height 12
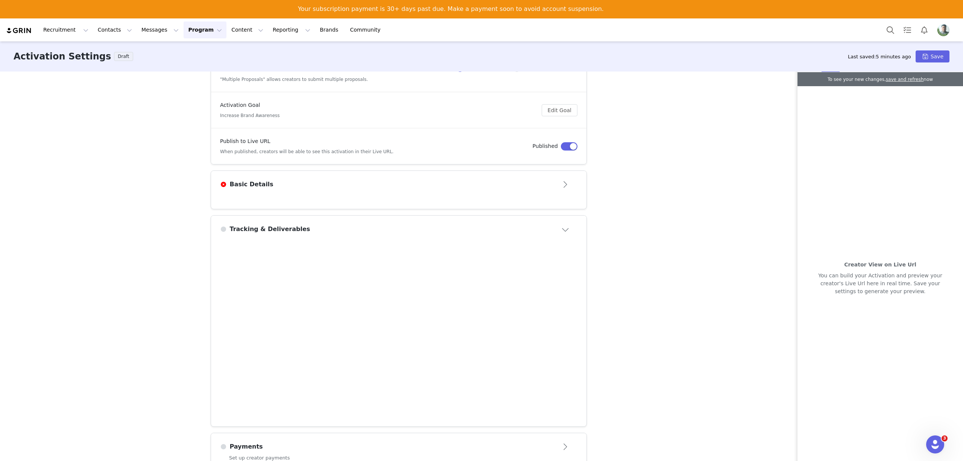
scroll to position [93, 0]
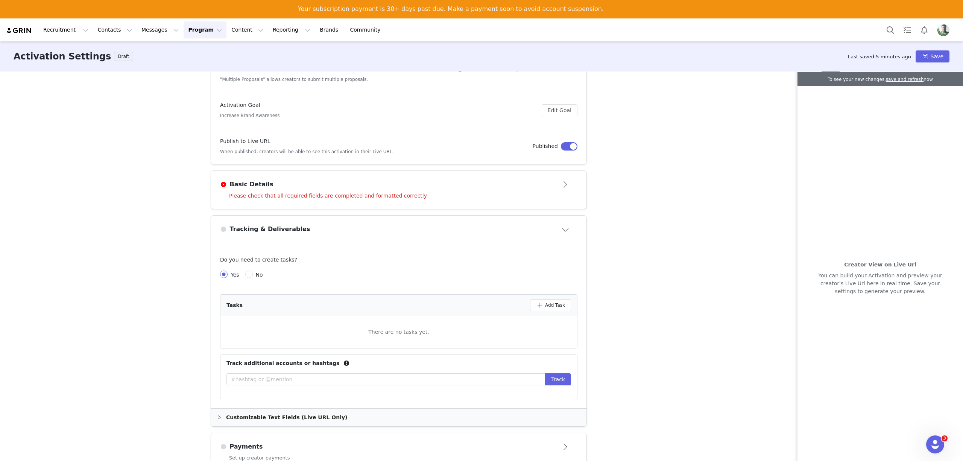
click at [323, 231] on div "Tracking & Deliverables" at bounding box center [386, 229] width 333 height 9
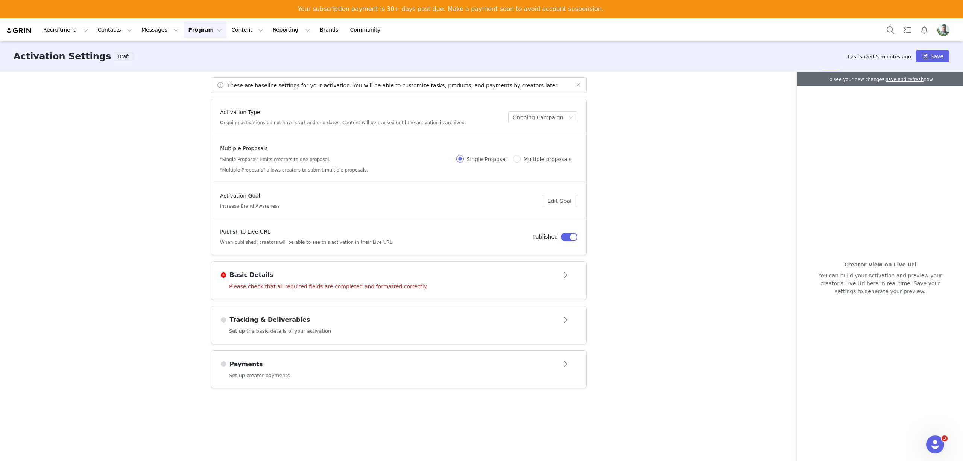
scroll to position [0, 0]
click at [343, 325] on div "Tracking & Deliverables" at bounding box center [398, 320] width 357 height 12
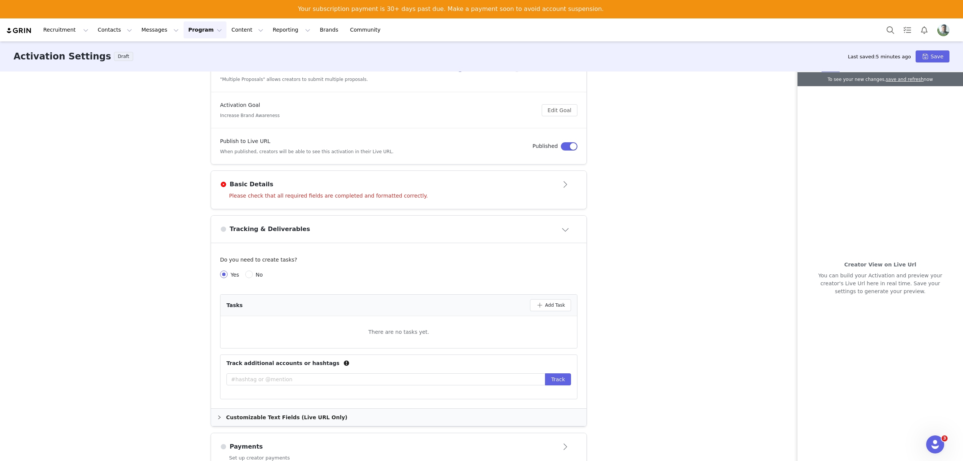
click at [387, 225] on div "Tracking & Deliverables" at bounding box center [386, 229] width 333 height 9
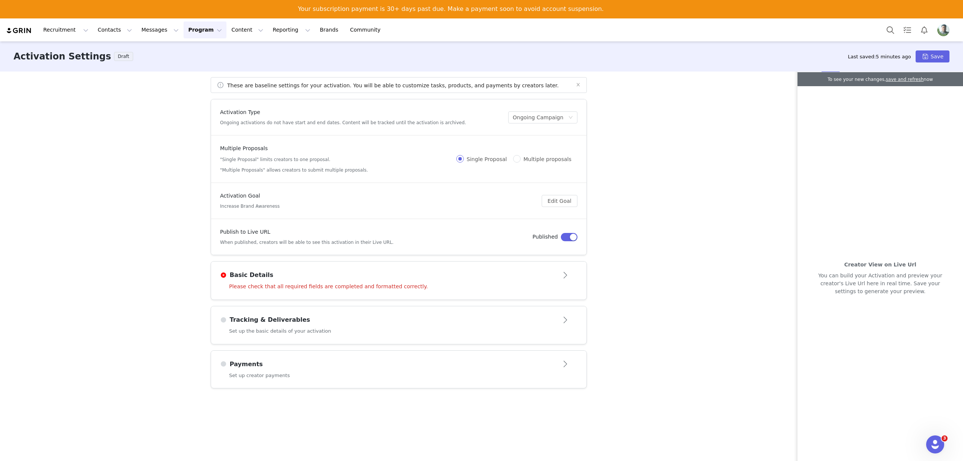
click at [393, 194] on div "Activation Goal Increase Brand Awareness" at bounding box center [381, 201] width 322 height 18
click at [393, 282] on article "Basic Details" at bounding box center [398, 271] width 375 height 21
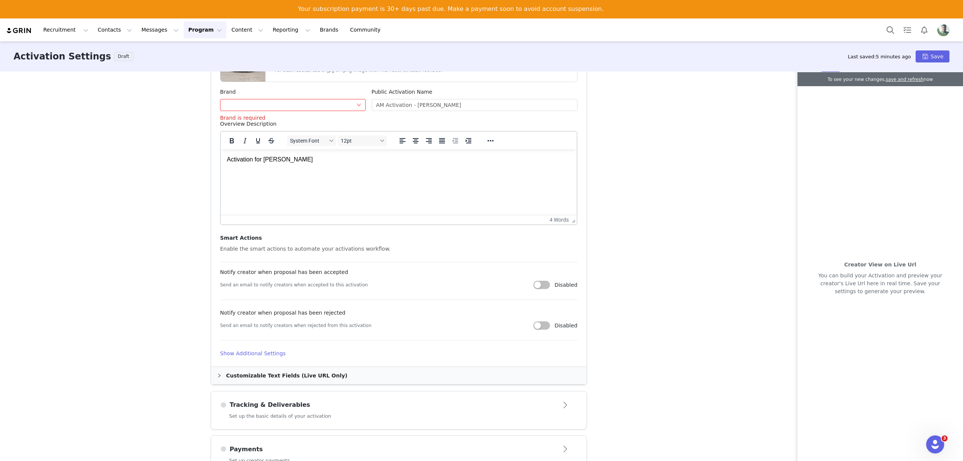
scroll to position [255, 0]
click at [244, 369] on div "Customizable Text Fields (Live URL Only)" at bounding box center [398, 372] width 375 height 17
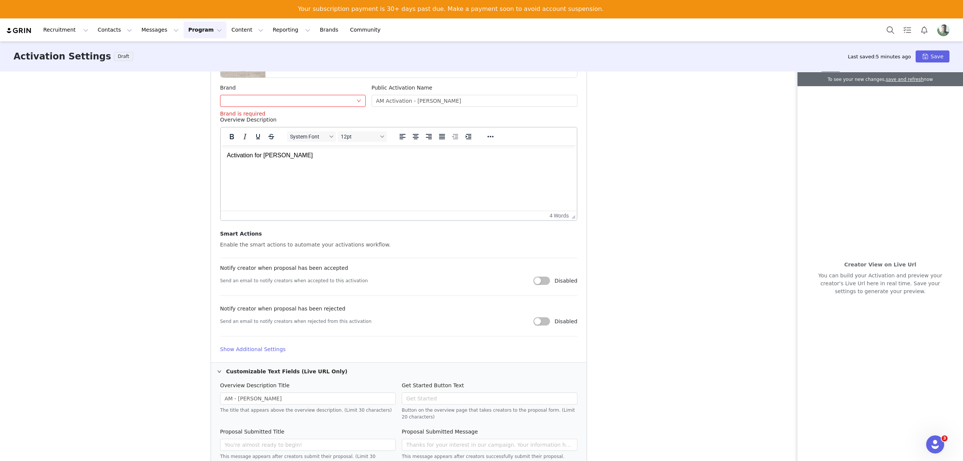
scroll to position [348, 0]
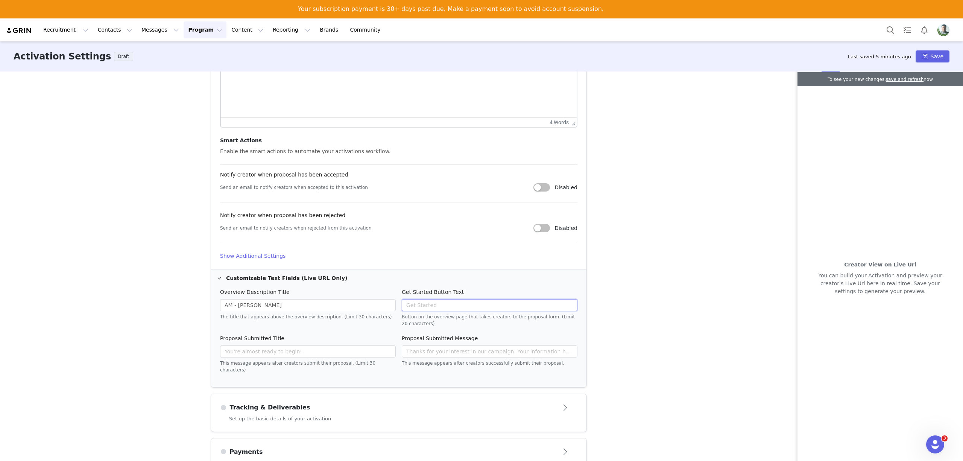
click at [431, 308] on input "text" at bounding box center [490, 305] width 176 height 12
type input "Submit Proposal"
click at [266, 353] on input "text" at bounding box center [308, 351] width 176 height 12
type input "Proposal Sent"
click at [459, 349] on input "text" at bounding box center [490, 351] width 176 height 12
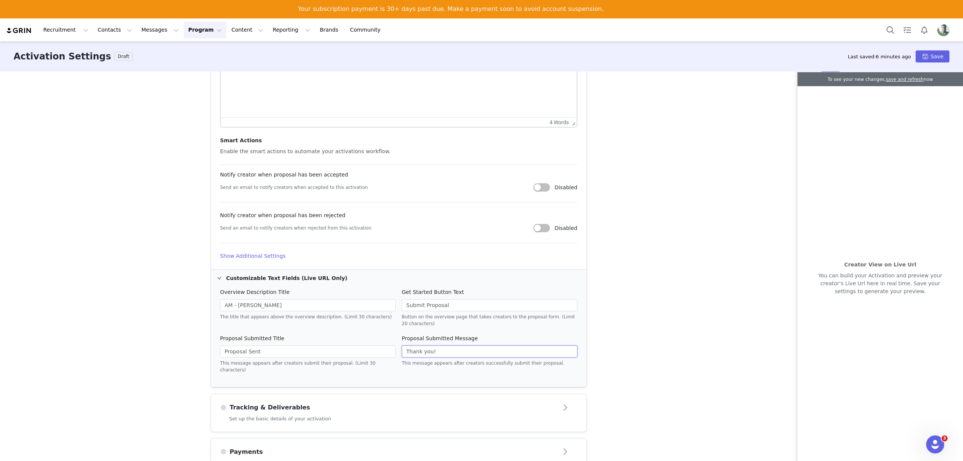
type input "Thank you!"
click at [265, 257] on h4 "Show Additional Settings" at bounding box center [398, 256] width 357 height 8
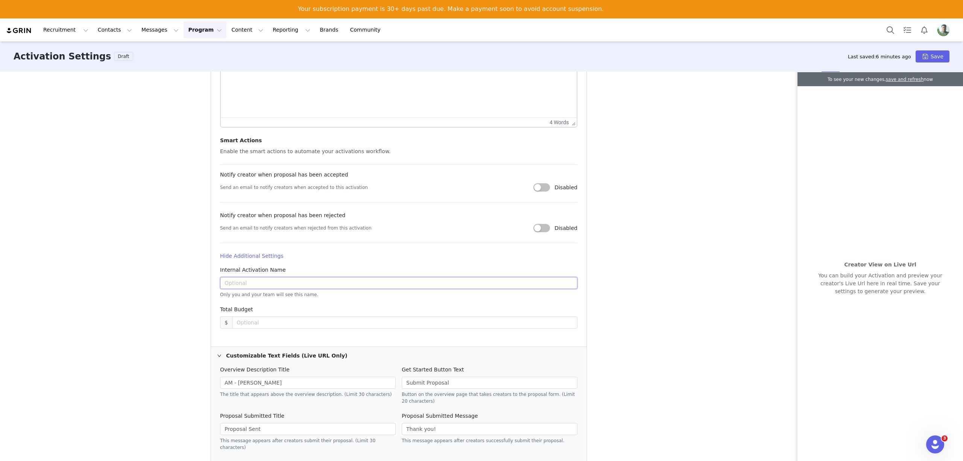
click at [271, 279] on input "text" at bounding box center [398, 283] width 357 height 12
drag, startPoint x: 143, startPoint y: 250, endPoint x: 145, endPoint y: 255, distance: 5.4
click at [145, 255] on div "These are baseline settings for your activation. You will be able to customize …" at bounding box center [481, 274] width 963 height 407
click at [230, 281] on input "AM - [PERSON_NAME]" at bounding box center [398, 283] width 357 height 12
type input "AM NC - [PERSON_NAME]"
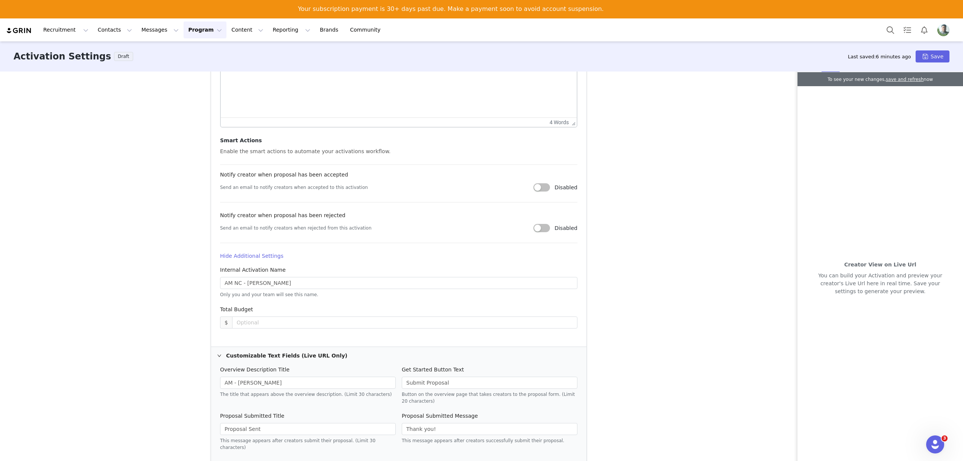
click at [370, 264] on article "Activation Image For best results, use a .jpg or .png image with 4x3 ratio, at …" at bounding box center [398, 143] width 375 height 405
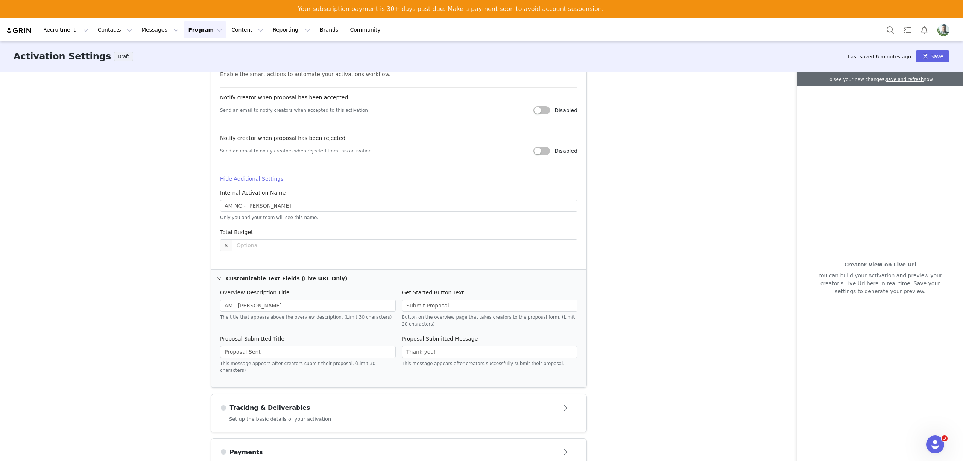
click at [466, 384] on div "Tracking & Deliverables" at bounding box center [386, 407] width 333 height 9
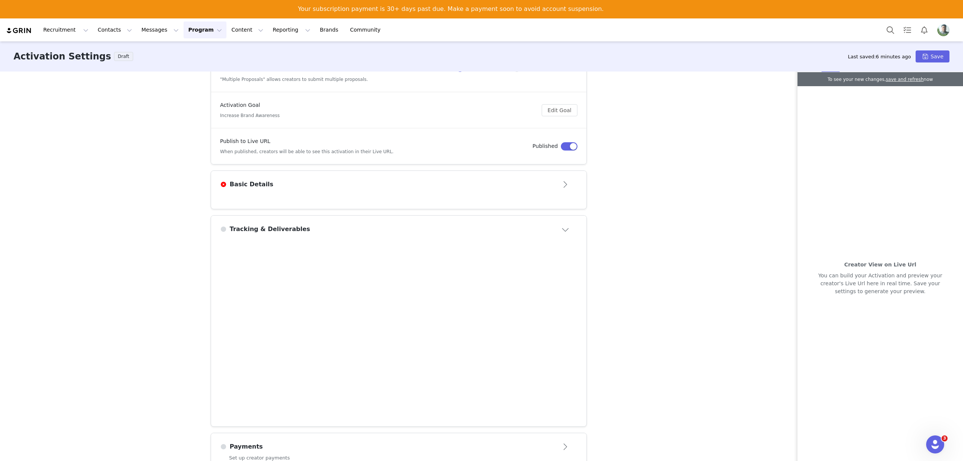
scroll to position [93, 0]
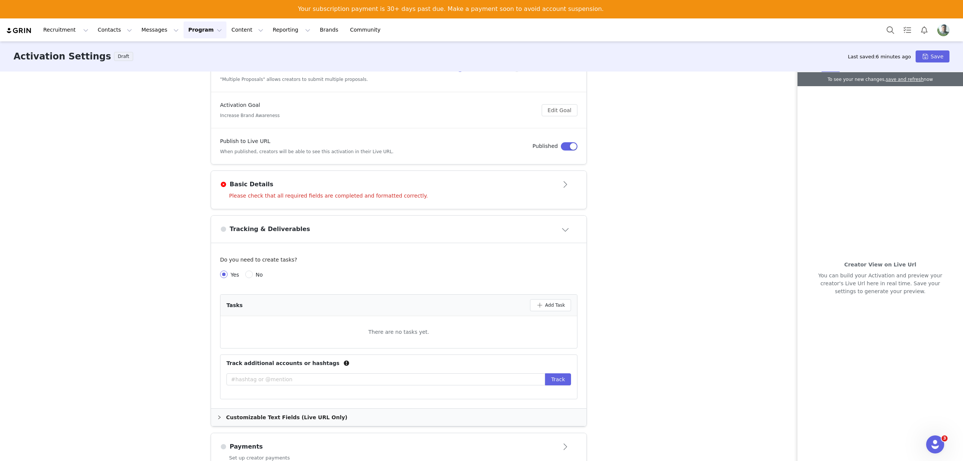
click at [442, 193] on div "Please check that all required fields are completed and formatted correctly." at bounding box center [398, 200] width 375 height 17
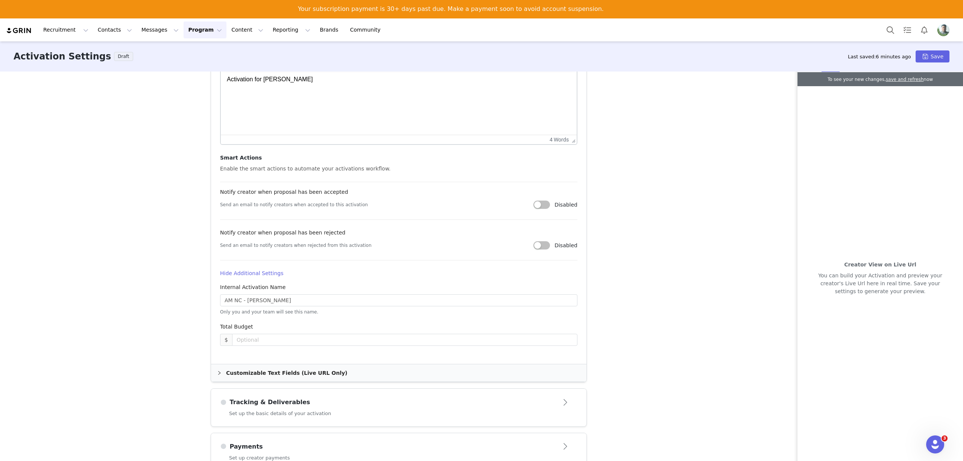
scroll to position [181, 0]
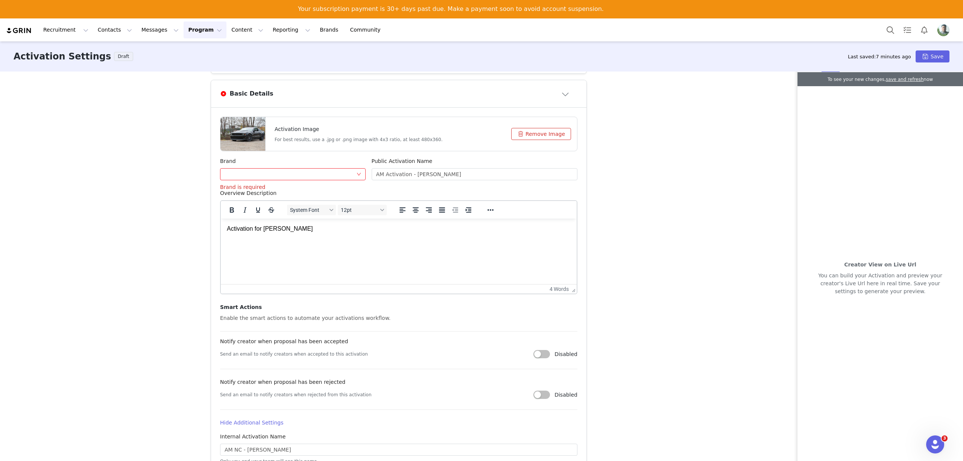
click at [322, 175] on div at bounding box center [291, 174] width 132 height 11
click at [321, 175] on div at bounding box center [291, 174] width 132 height 11
click at [668, 182] on div "These are baseline settings for your activation. You will be able to customize …" at bounding box center [481, 274] width 963 height 407
click at [802, 56] on button "Save" at bounding box center [933, 56] width 34 height 12
click at [626, 169] on div "These are baseline settings for your activation. You will be able to customize …" at bounding box center [481, 274] width 963 height 407
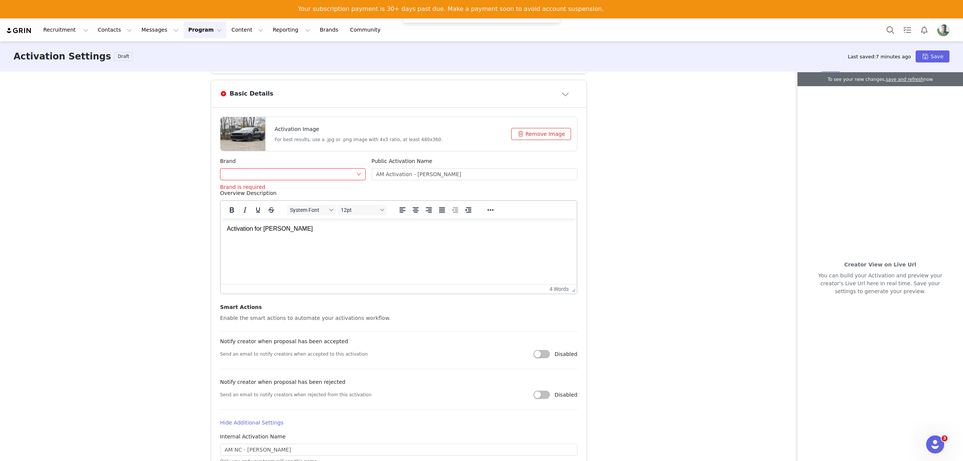
click at [141, 175] on div "These are baseline settings for your activation. You will be able to customize …" at bounding box center [481, 274] width 963 height 407
click at [283, 185] on div "Brand is required" at bounding box center [293, 187] width 146 height 8
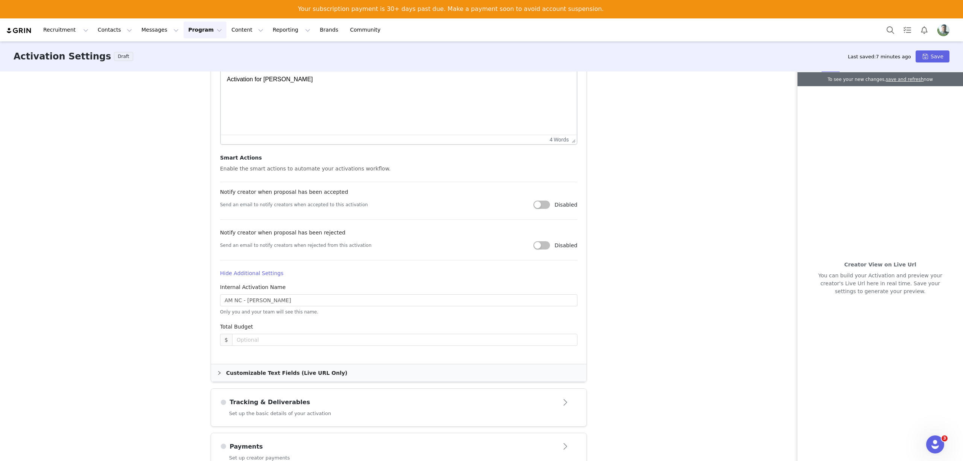
scroll to position [81, 0]
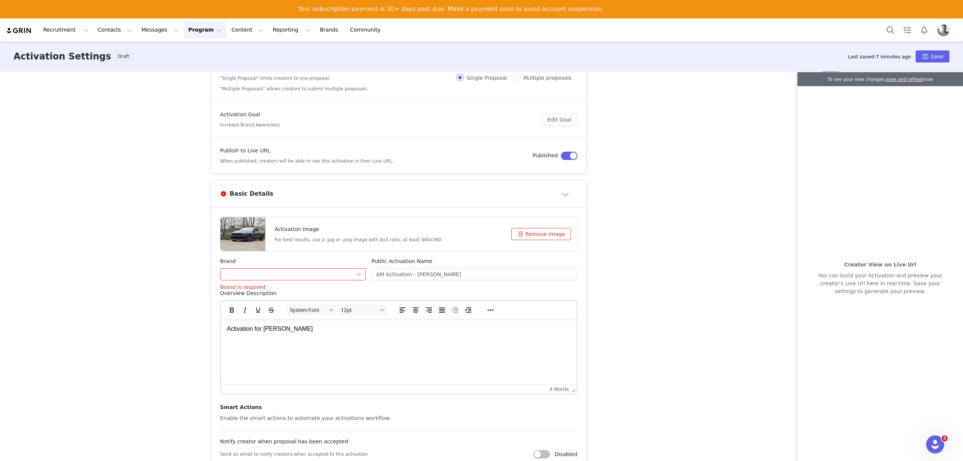
click at [488, 191] on div "Basic Details" at bounding box center [386, 193] width 333 height 9
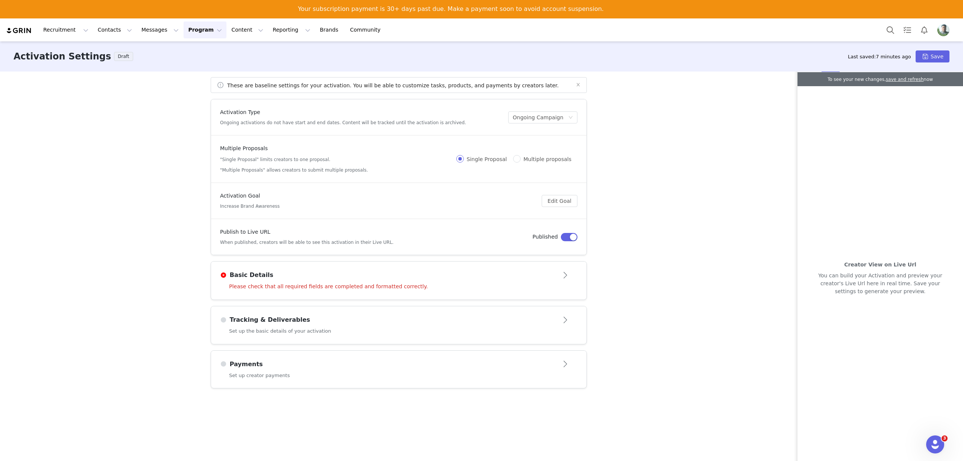
scroll to position [0, 0]
click at [335, 325] on div "Tracking & Deliverables" at bounding box center [398, 320] width 357 height 12
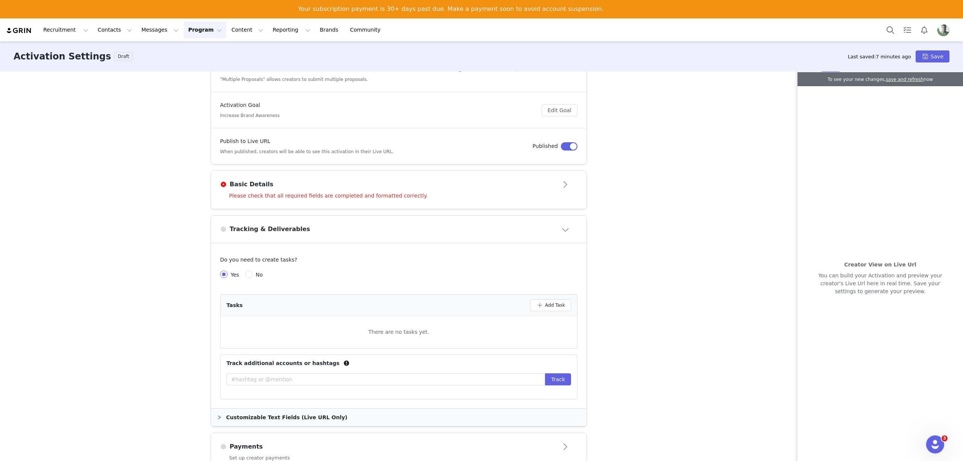
click at [271, 384] on div "Customizable Text Fields (Live URL Only)" at bounding box center [398, 416] width 375 height 17
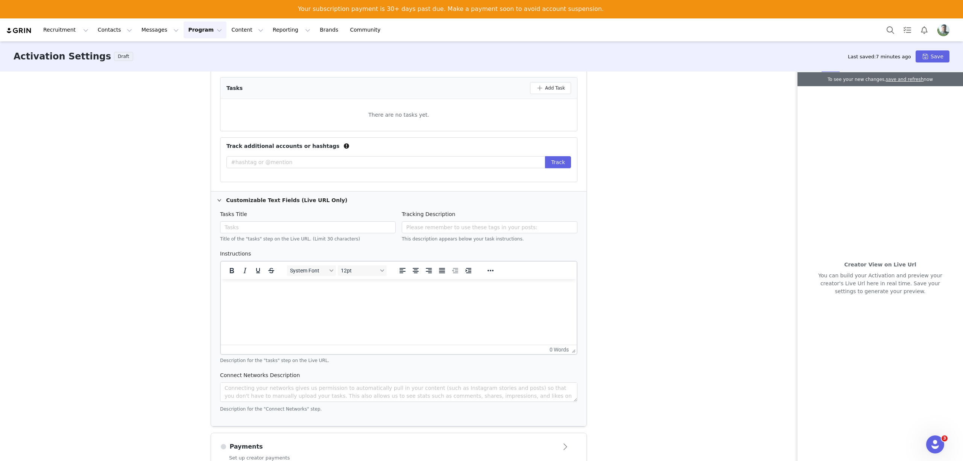
scroll to position [210, 0]
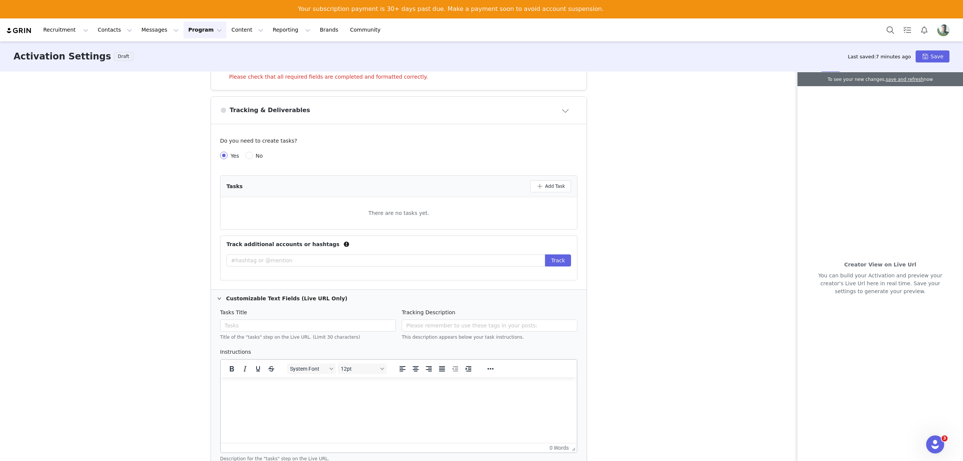
click at [217, 301] on icon "icon: right" at bounding box center [219, 298] width 5 height 5
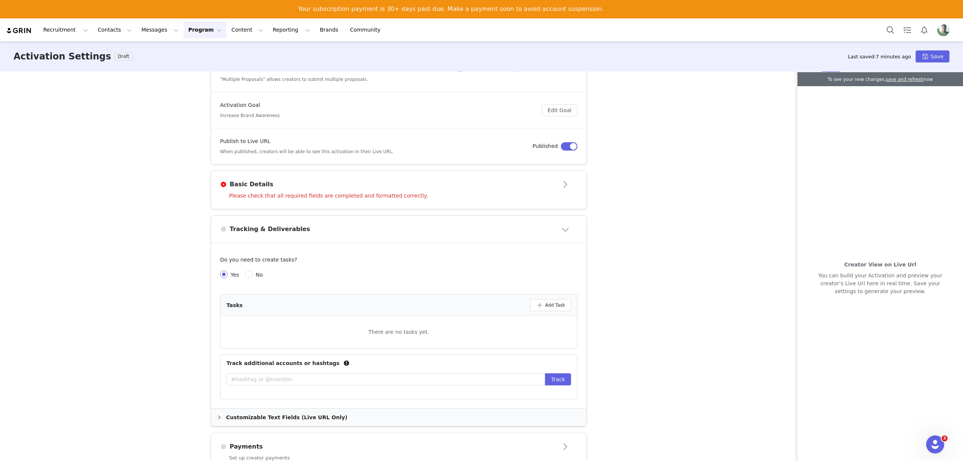
scroll to position [93, 0]
click at [245, 275] on input "No" at bounding box center [249, 274] width 8 height 8
radio input "true"
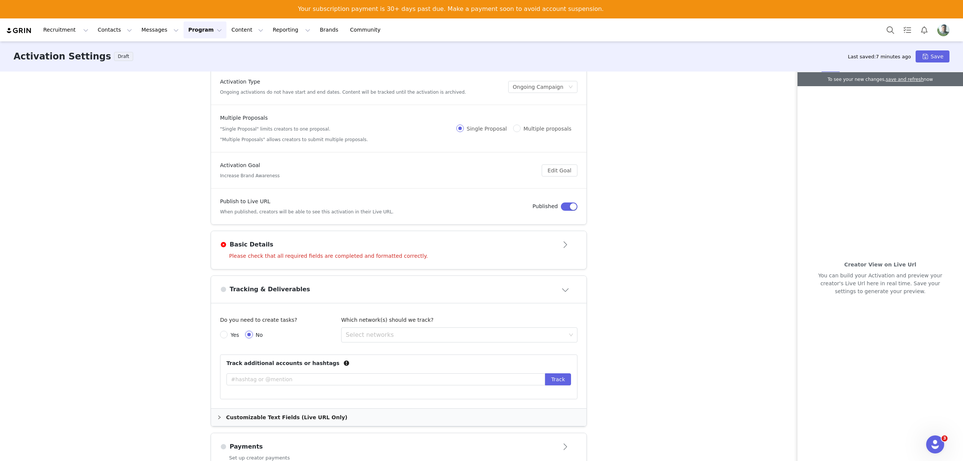
scroll to position [32, 0]
click at [429, 336] on div "Select networks" at bounding box center [456, 335] width 220 height 8
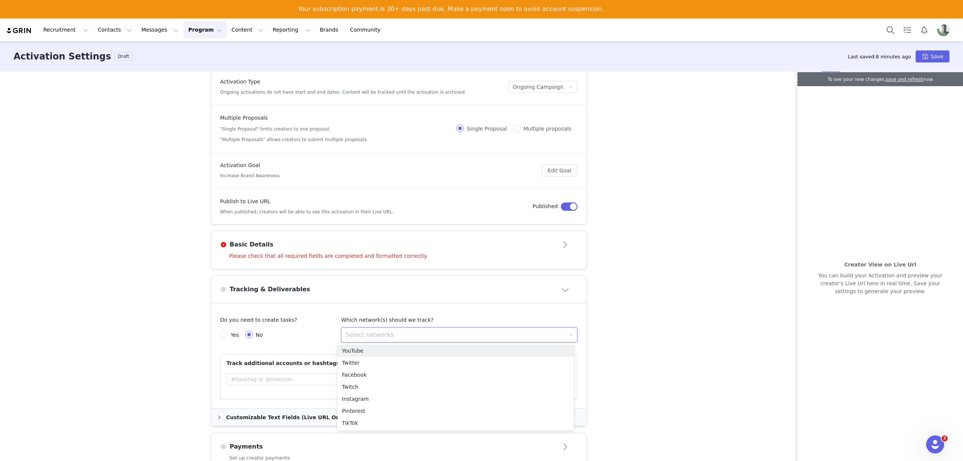
click at [429, 335] on div "Select networks" at bounding box center [456, 335] width 220 height 8
click at [363, 384] on li "Instagram" at bounding box center [455, 399] width 236 height 12
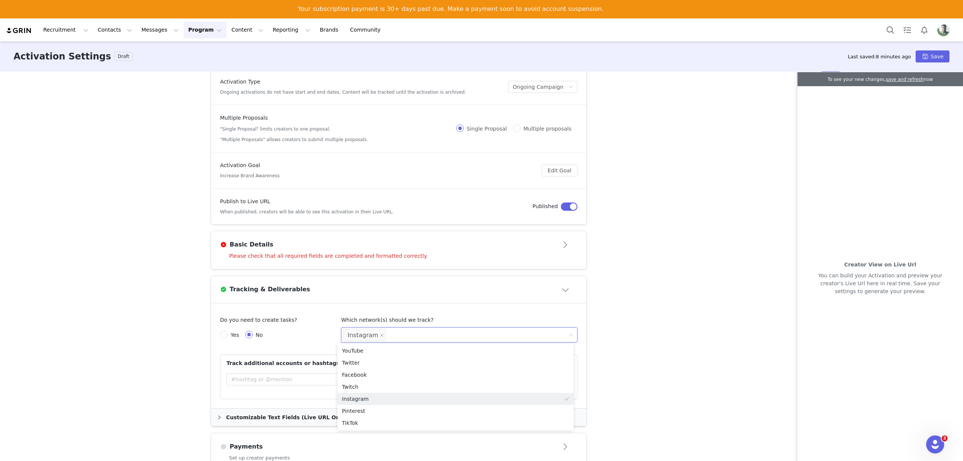
click at [450, 310] on article "Do you need to create tasks? Yes No Which network(s) should we track? Select ne…" at bounding box center [398, 355] width 375 height 105
click at [540, 285] on div "Tracking & Deliverables" at bounding box center [386, 289] width 333 height 9
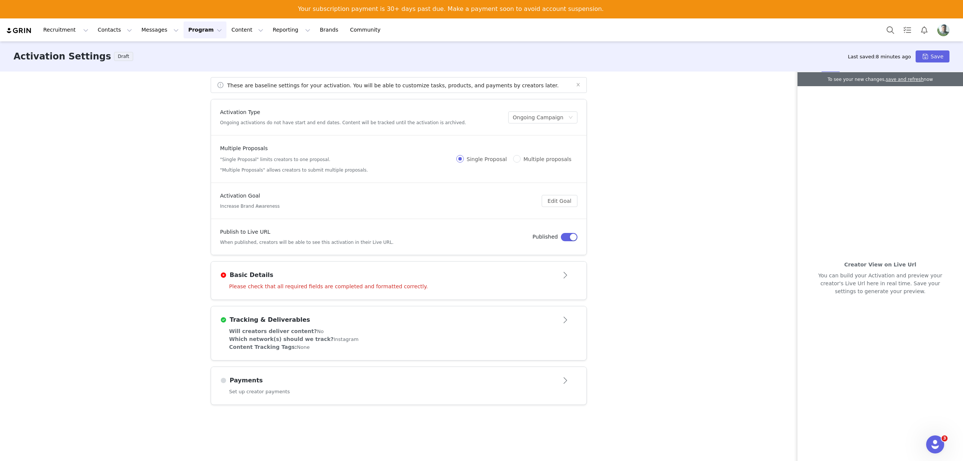
click at [328, 384] on div "Set up creator payments" at bounding box center [398, 396] width 375 height 17
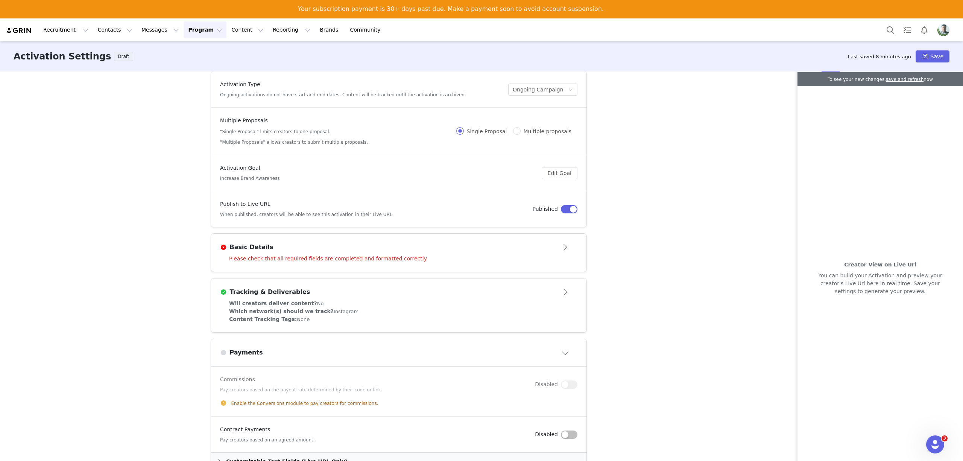
click at [567, 384] on button "button" at bounding box center [569, 434] width 17 height 8
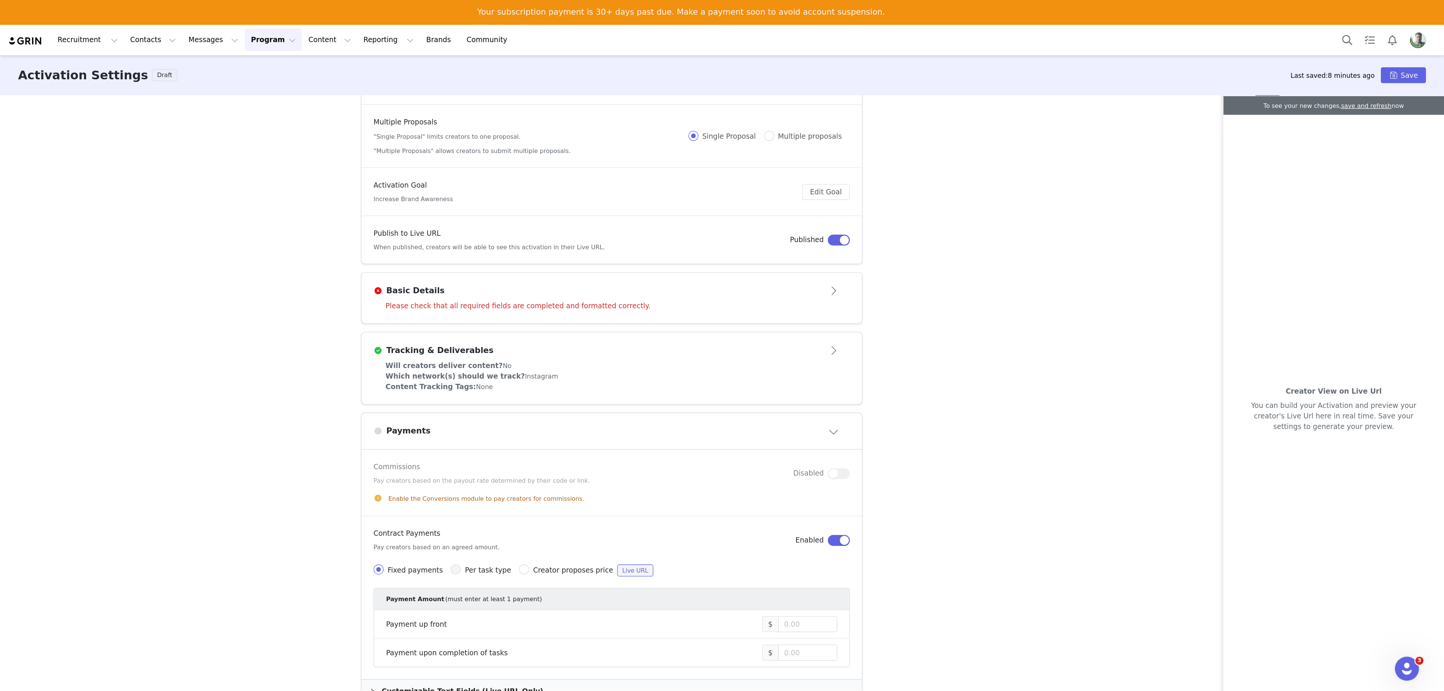
scroll to position [0, 0]
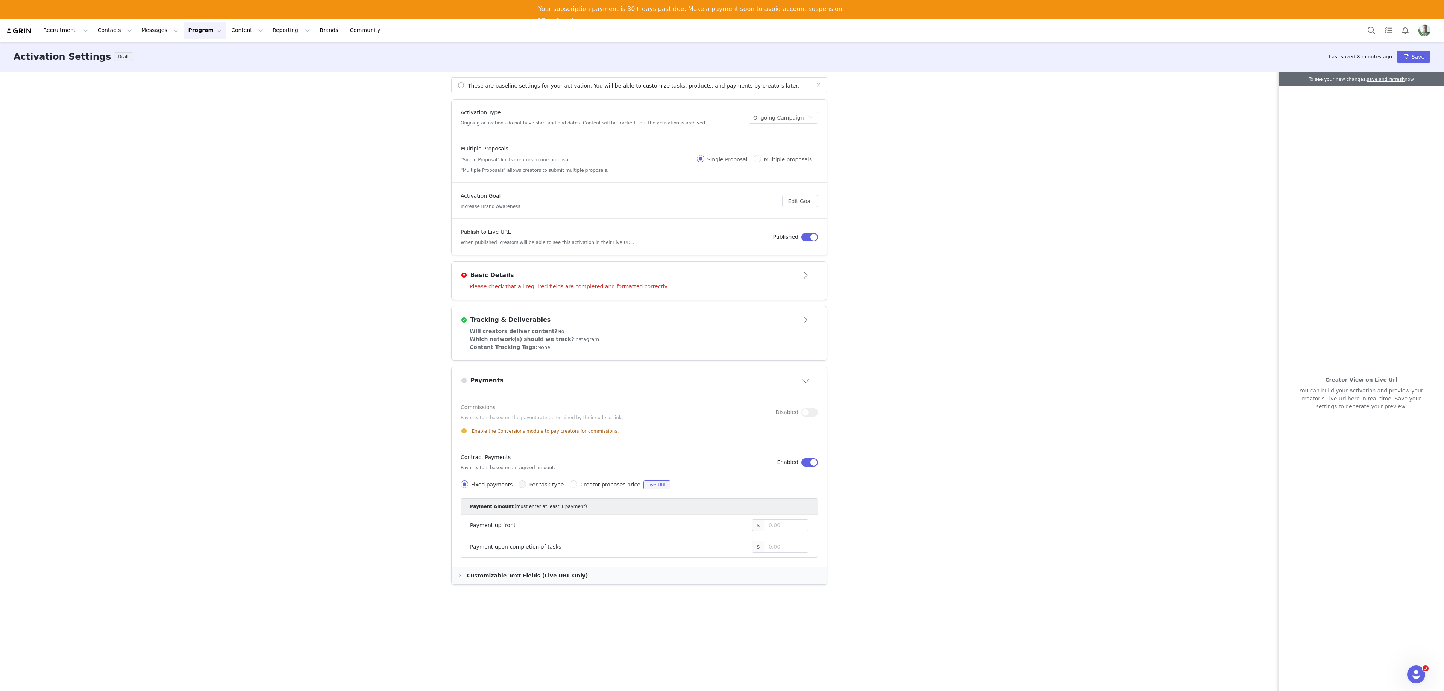
click at [540, 384] on div "Customizable Text Fields (Live URL Only)" at bounding box center [639, 575] width 375 height 17
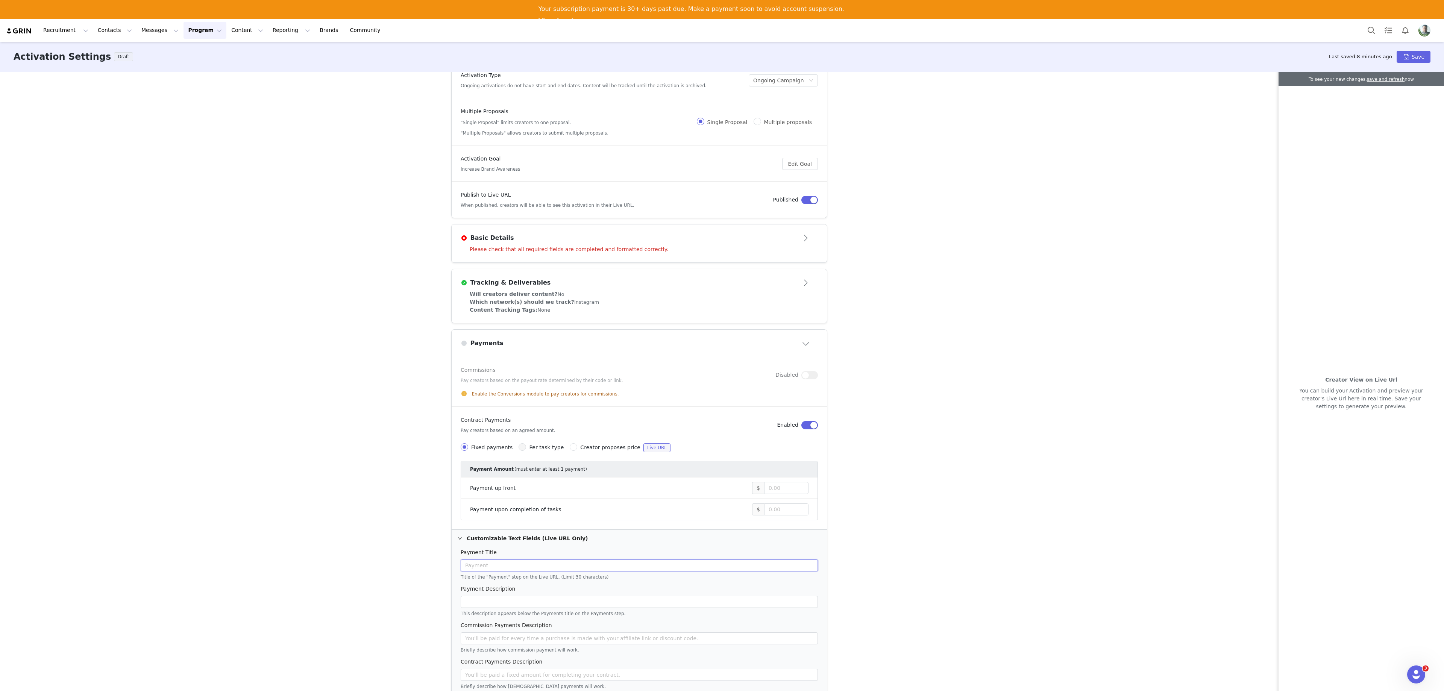
click at [503, 384] on input "text" at bounding box center [639, 566] width 357 height 12
click at [580, 384] on span "Creator proposes price" at bounding box center [610, 448] width 60 height 6
click at [572, 384] on input "Creator proposes price Live URL" at bounding box center [574, 447] width 8 height 8
radio input "true"
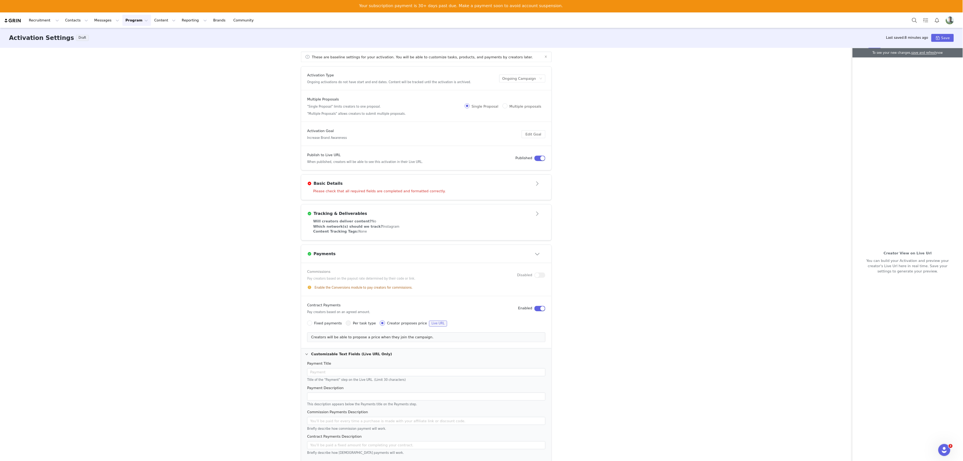
scroll to position [0, 0]
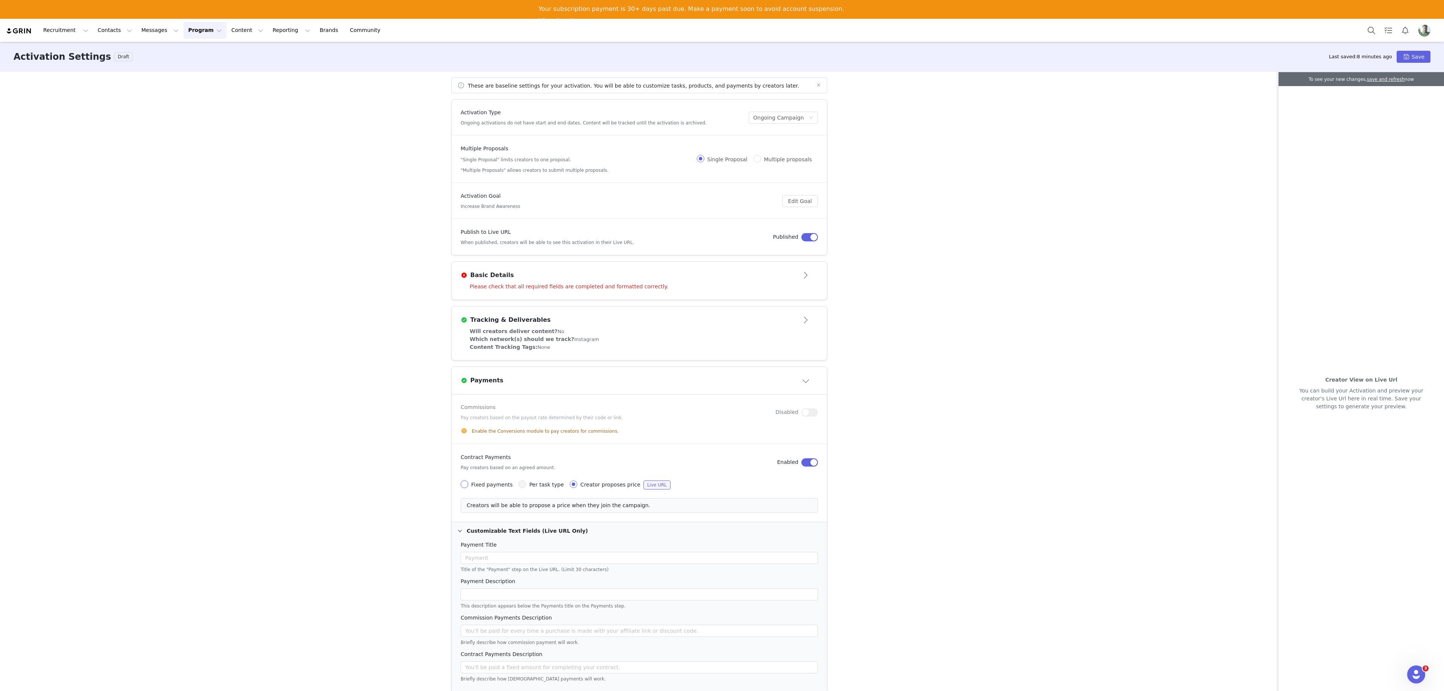
radio input "true"
click at [588, 384] on span "Creator proposes price" at bounding box center [610, 485] width 60 height 6
click at [577, 384] on input "Creator proposes price Live URL" at bounding box center [574, 485] width 8 height 8
radio input "true"
click at [534, 384] on span "Per task type" at bounding box center [546, 485] width 35 height 6
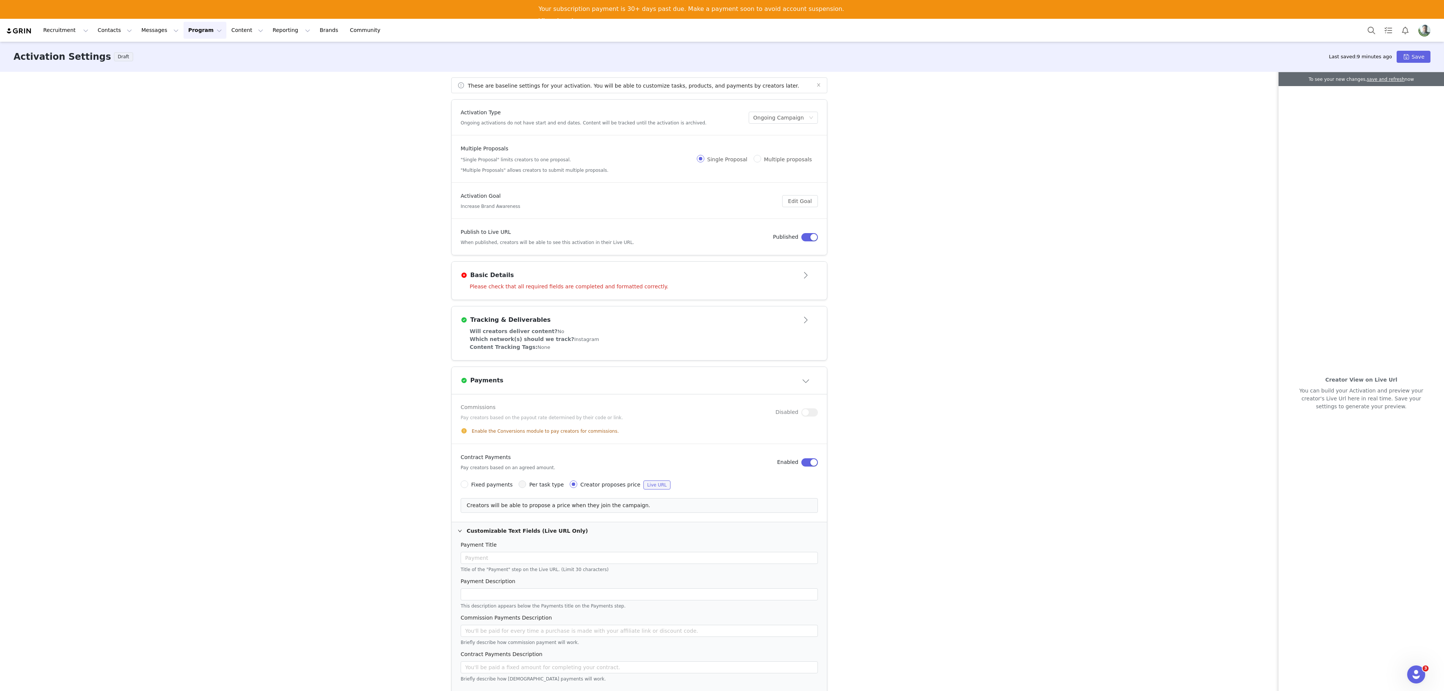
click at [530, 384] on span "Per task type" at bounding box center [546, 485] width 35 height 6
click at [537, 384] on span "Per task type" at bounding box center [546, 485] width 35 height 6
click at [554, 384] on div "Fixed payments Per task type Creator proposes price Live URL" at bounding box center [639, 484] width 357 height 15
click at [546, 384] on div "Fixed payments Per task type Creator proposes price Live URL" at bounding box center [570, 485] width 219 height 9
click at [538, 384] on span "Per task type" at bounding box center [546, 485] width 35 height 6
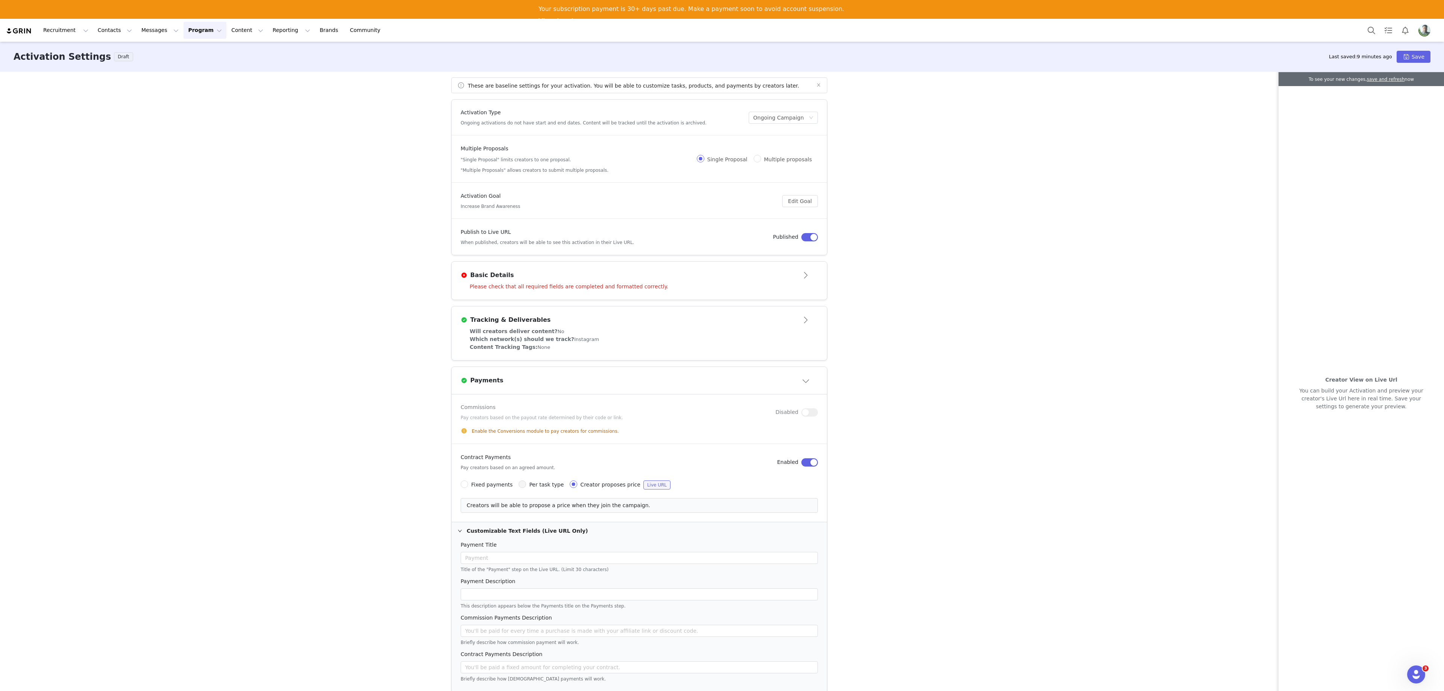
click at [802, 384] on div "These are baseline settings for your activation. You will be able to customize …" at bounding box center [722, 390] width 1444 height 637
click at [802, 384] on button "button" at bounding box center [810, 463] width 17 height 8
click at [577, 384] on span "Creator proposes price Live URL" at bounding box center [626, 485] width 99 height 6
click at [570, 384] on input "Creator proposes price Live URL" at bounding box center [574, 485] width 8 height 8
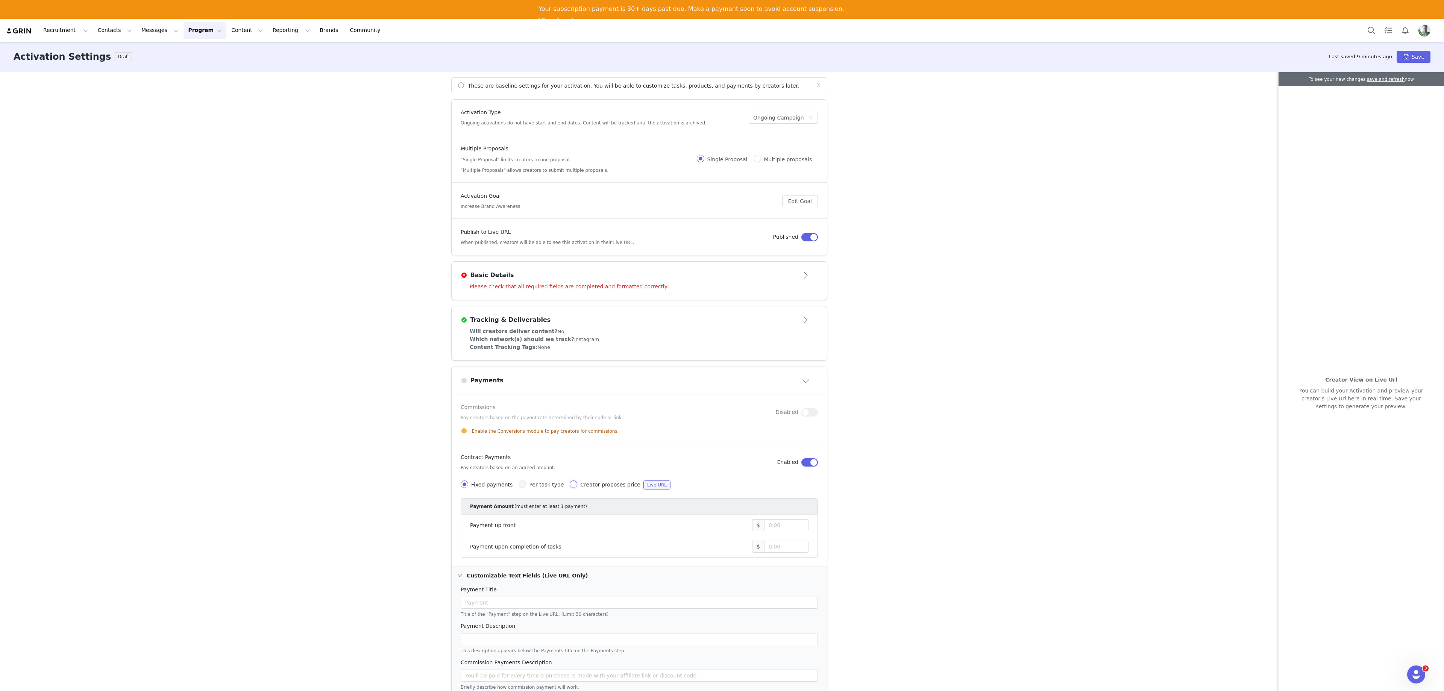
radio input "true"
click at [515, 384] on div "Payment Title" at bounding box center [639, 546] width 357 height 11
click at [521, 384] on input "text" at bounding box center [639, 558] width 357 height 12
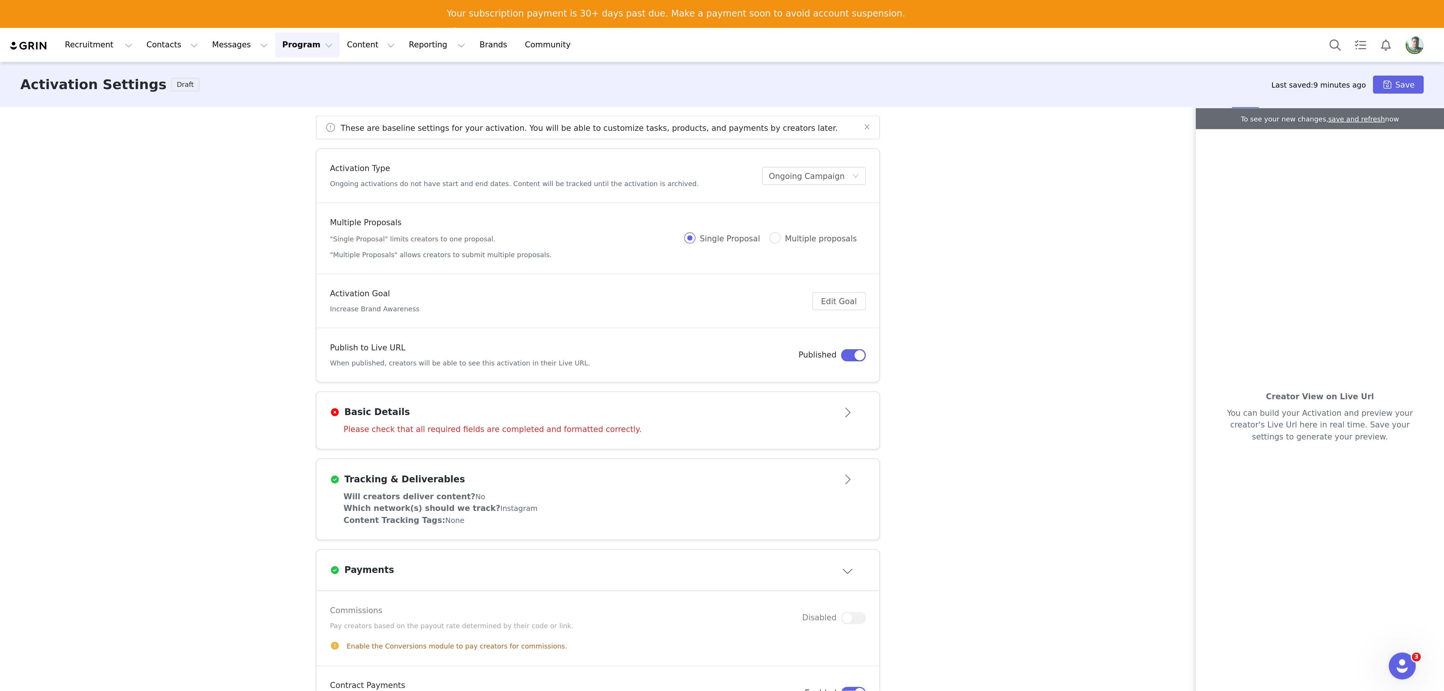
scroll to position [225, 0]
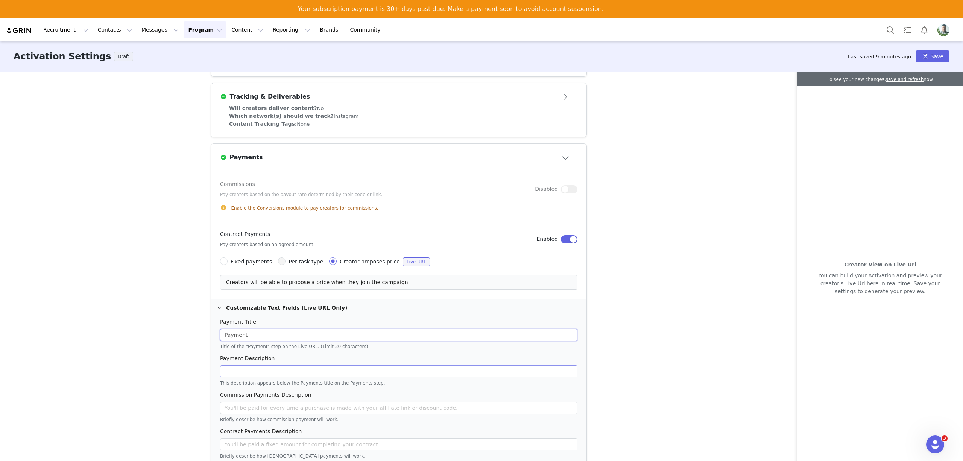
type input "Payment"
click at [272, 371] on input "text" at bounding box center [398, 371] width 357 height 12
type input "n"
type input "N/A"
click at [277, 384] on input "text" at bounding box center [398, 408] width 357 height 12
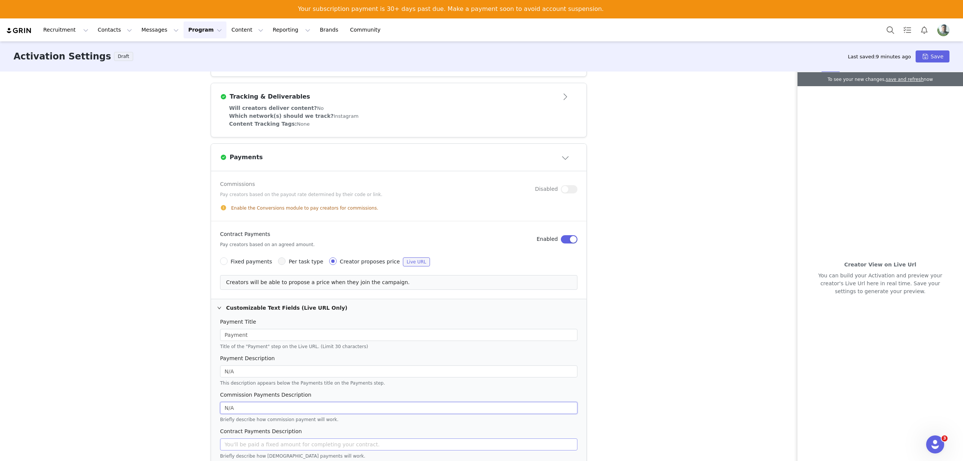
type input "N/A"
click at [258, 384] on input "text" at bounding box center [398, 444] width 357 height 12
type input "N/A"
click at [648, 364] on div "These are baseline settings for your activation. You will be able to customize …" at bounding box center [481, 274] width 963 height 407
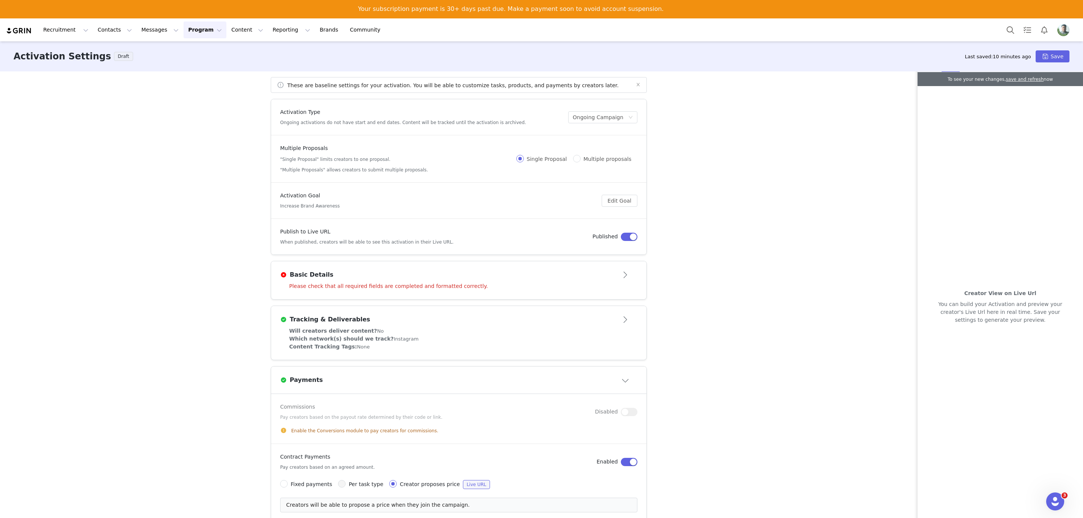
scroll to position [113, 0]
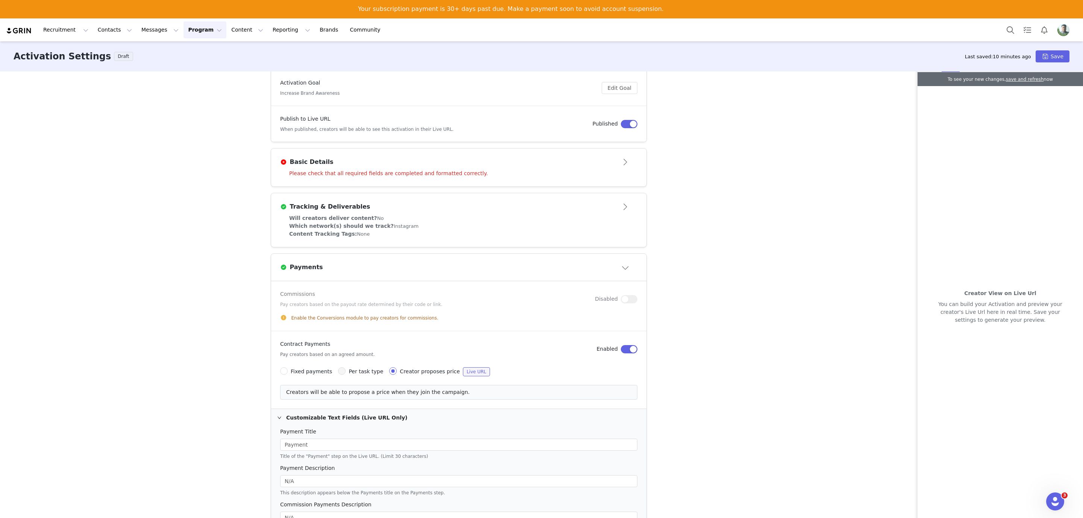
click at [619, 268] on button "Close module" at bounding box center [625, 267] width 23 height 12
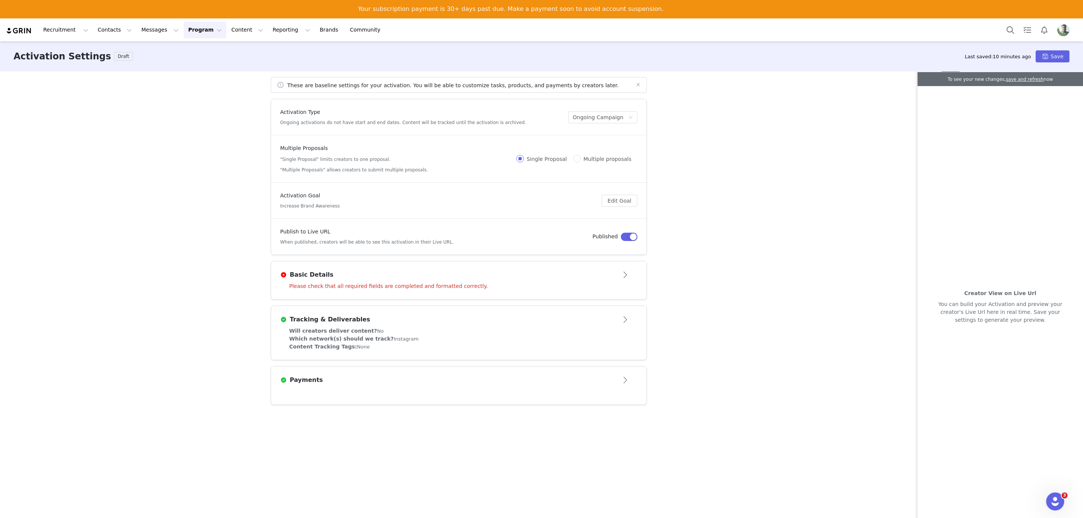
scroll to position [0, 0]
click at [474, 285] on div "Please check that all required fields are completed and formatted correctly." at bounding box center [458, 290] width 375 height 17
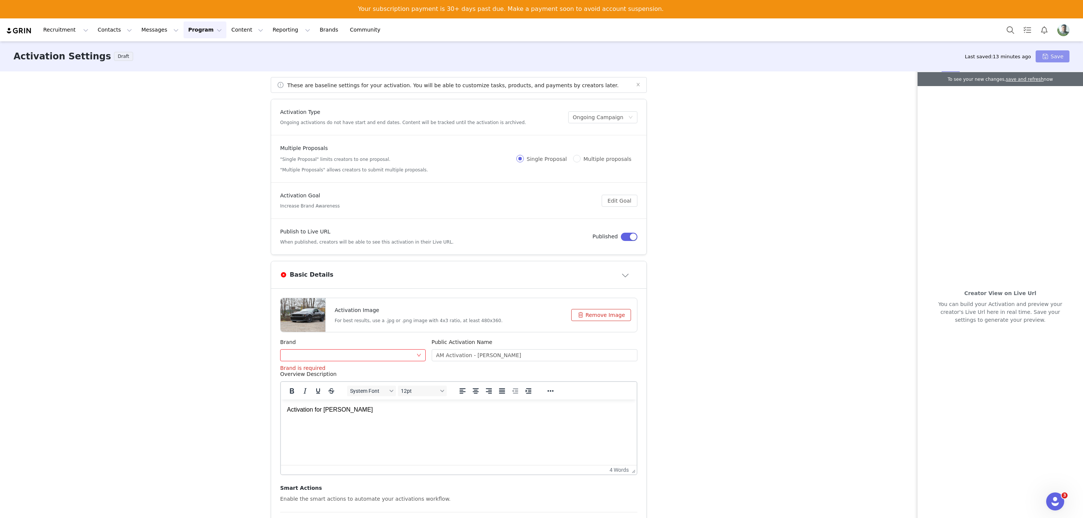
click at [802, 56] on button "Save" at bounding box center [1053, 56] width 34 height 12
click at [636, 83] on icon "icon: close" at bounding box center [638, 84] width 5 height 5
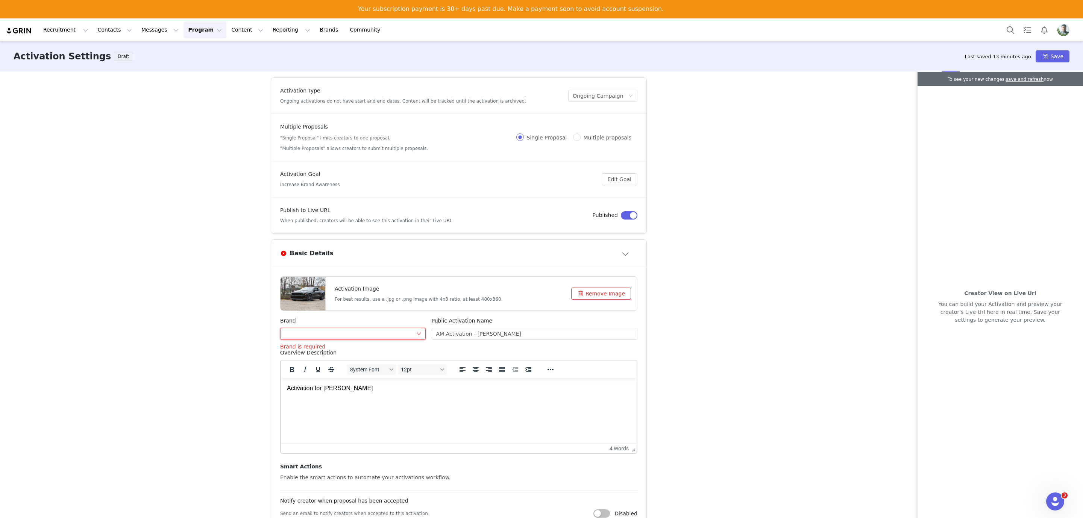
click at [331, 334] on div at bounding box center [351, 333] width 132 height 11
click at [802, 23] on div at bounding box center [1039, 29] width 75 height 17
click at [802, 30] on img "Profile" at bounding box center [1064, 30] width 12 height 12
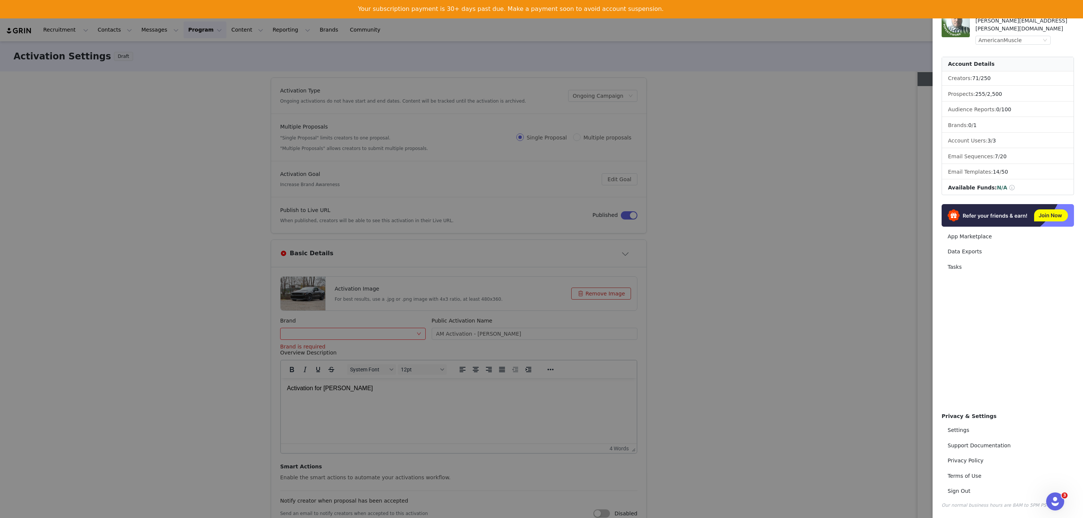
click at [787, 97] on div at bounding box center [541, 259] width 1083 height 518
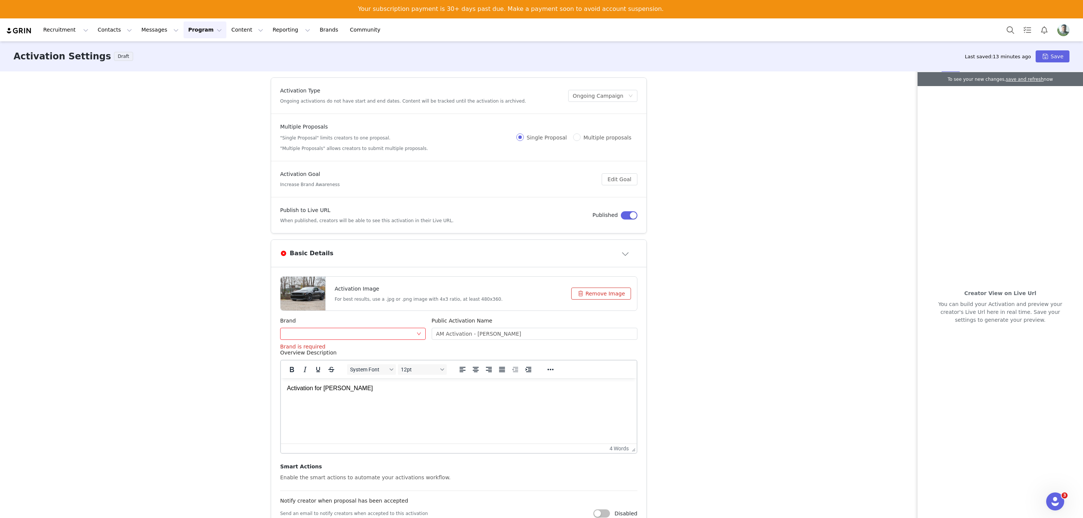
click at [355, 333] on div at bounding box center [351, 333] width 132 height 11
click at [355, 351] on div "Overview Description" at bounding box center [458, 354] width 357 height 11
click at [360, 340] on div at bounding box center [351, 333] width 132 height 11
click at [370, 330] on div at bounding box center [351, 333] width 132 height 11
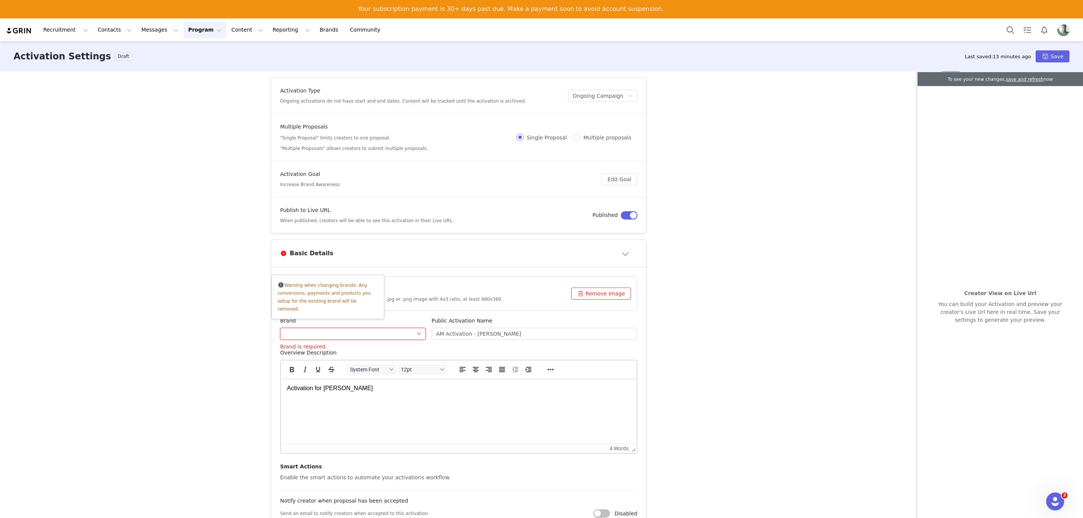
click at [369, 331] on div at bounding box center [351, 333] width 132 height 11
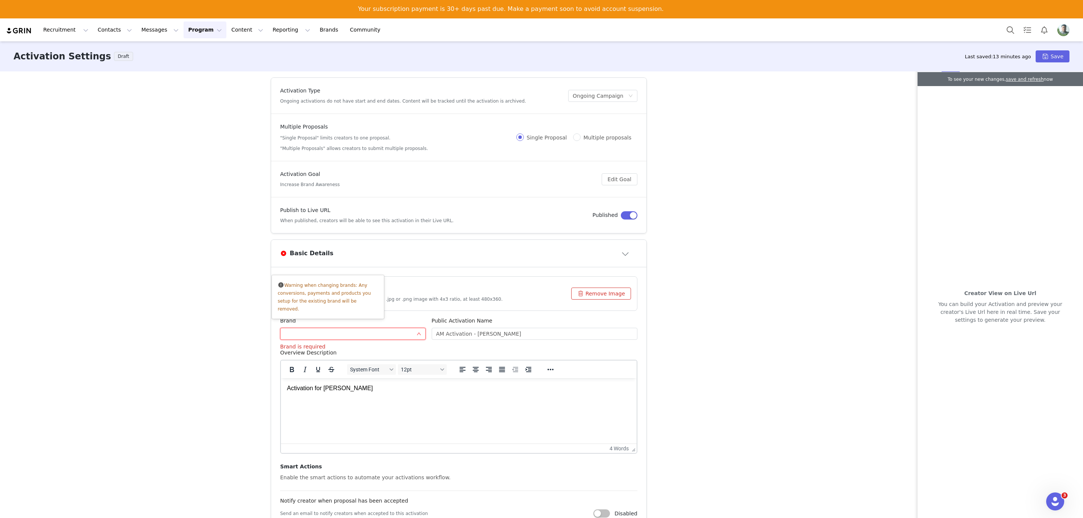
click at [369, 331] on div at bounding box center [351, 333] width 132 height 11
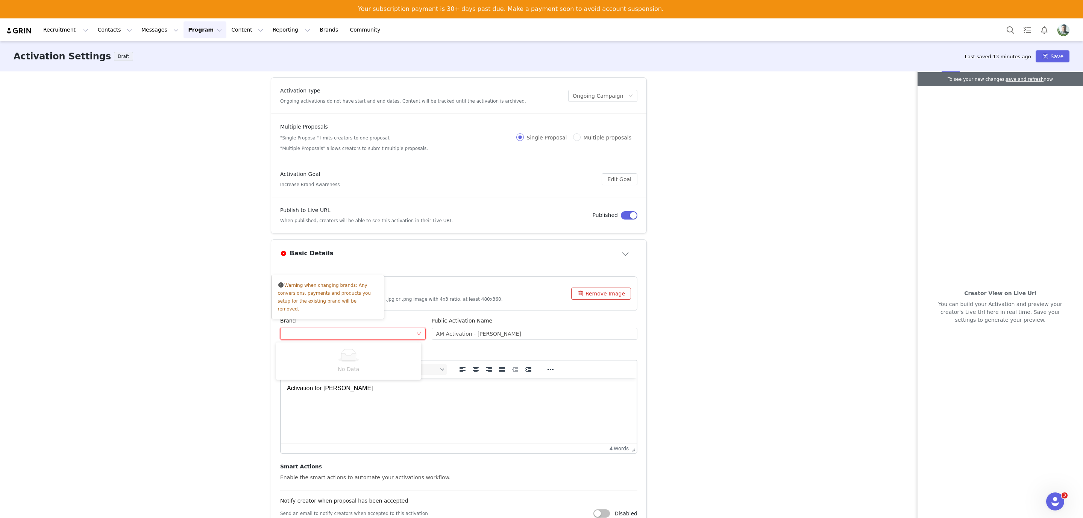
click at [369, 331] on div at bounding box center [351, 333] width 132 height 11
drag, startPoint x: 369, startPoint y: 331, endPoint x: 424, endPoint y: 328, distance: 54.6
click at [371, 332] on div at bounding box center [351, 333] width 132 height 11
click at [737, 230] on div "Activation Type Ongoing activations do not have start and end dates. Content wi…" at bounding box center [541, 303] width 1083 height 464
